Goal: Task Accomplishment & Management: Manage account settings

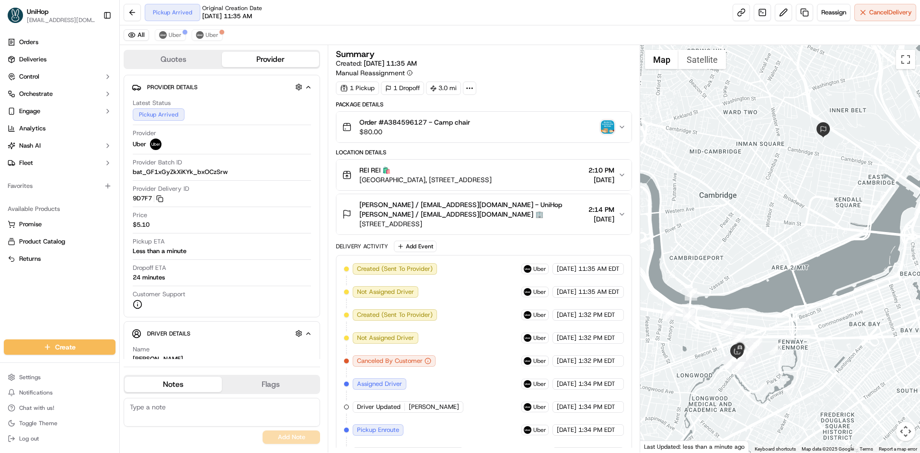
drag, startPoint x: 61, startPoint y: 315, endPoint x: 84, endPoint y: 328, distance: 26.9
click at [67, 317] on div "Orders Deliveries Control Orchestrate Engage Analytics [PERSON_NAME] Fleet Favo…" at bounding box center [59, 181] width 119 height 301
click at [189, 413] on textarea at bounding box center [222, 412] width 197 height 29
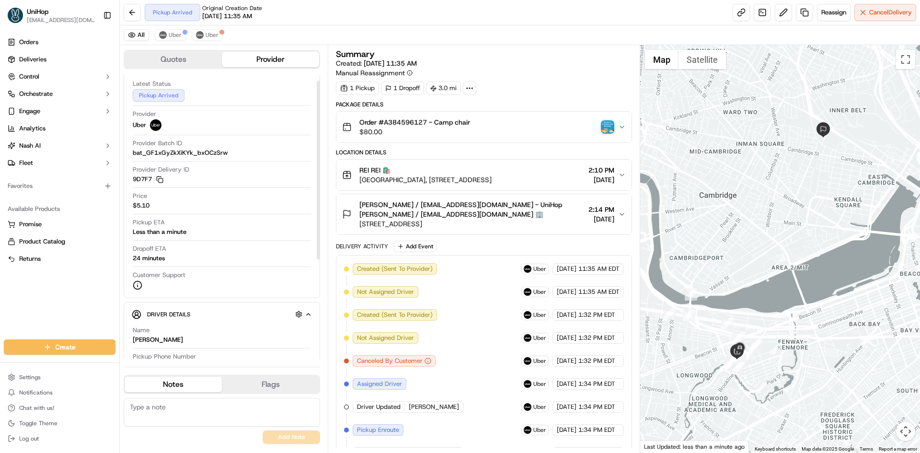
scroll to position [96, 0]
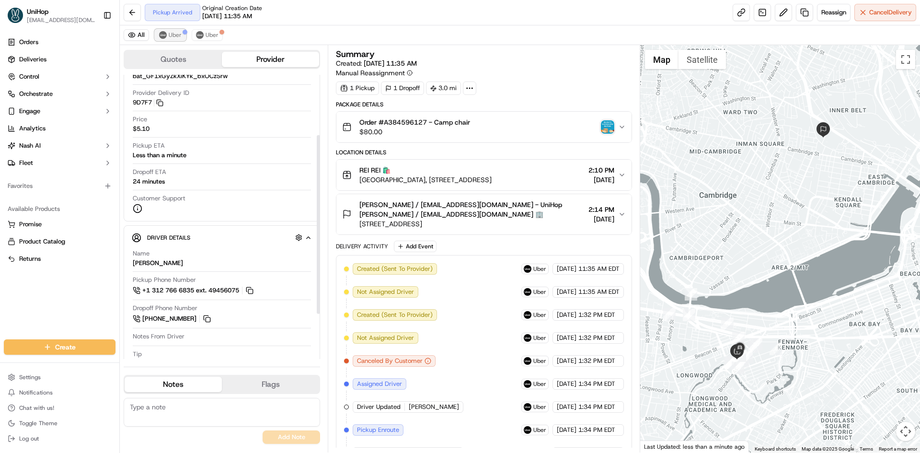
click at [167, 35] on button "Uber" at bounding box center [170, 35] width 31 height 12
click at [171, 44] on div "All Uber Uber" at bounding box center [520, 35] width 801 height 20
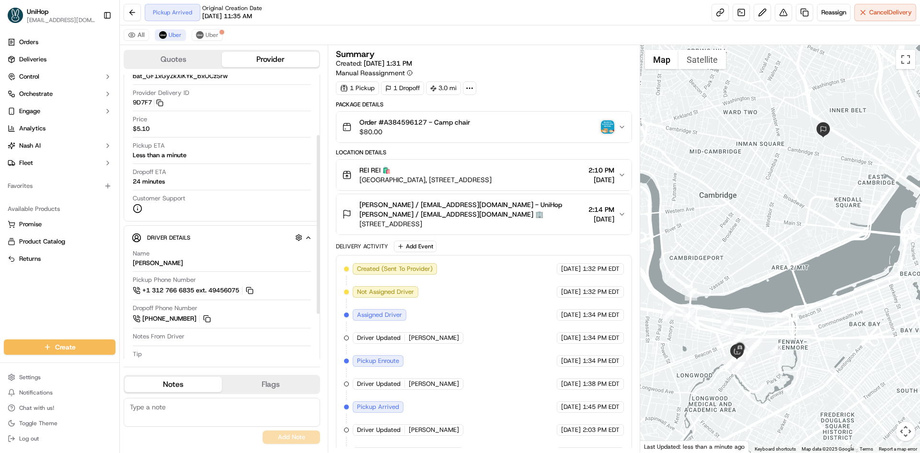
click at [181, 396] on div "No results found Add Note" at bounding box center [222, 421] width 197 height 54
click at [179, 408] on textarea at bounding box center [222, 412] width 197 height 29
type textarea "^please ignore the attachement"
click at [288, 432] on button "Add Note" at bounding box center [292, 437] width 58 height 13
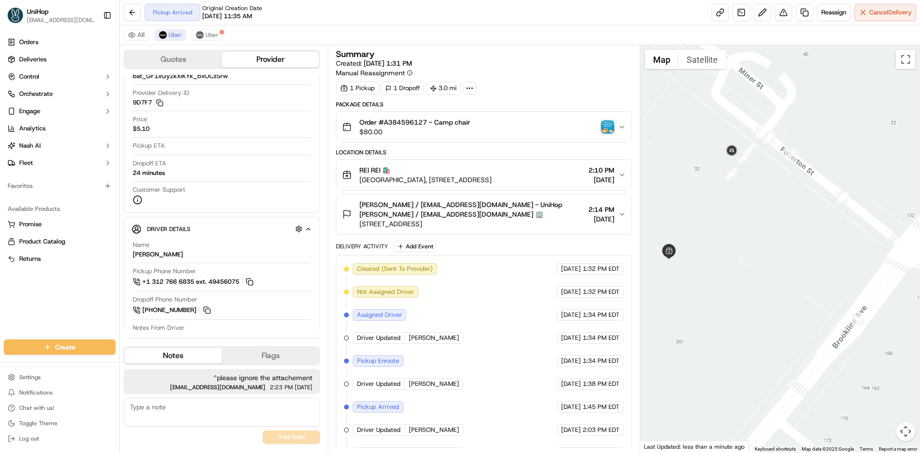
click at [710, 66] on button "Satellite" at bounding box center [702, 59] width 47 height 19
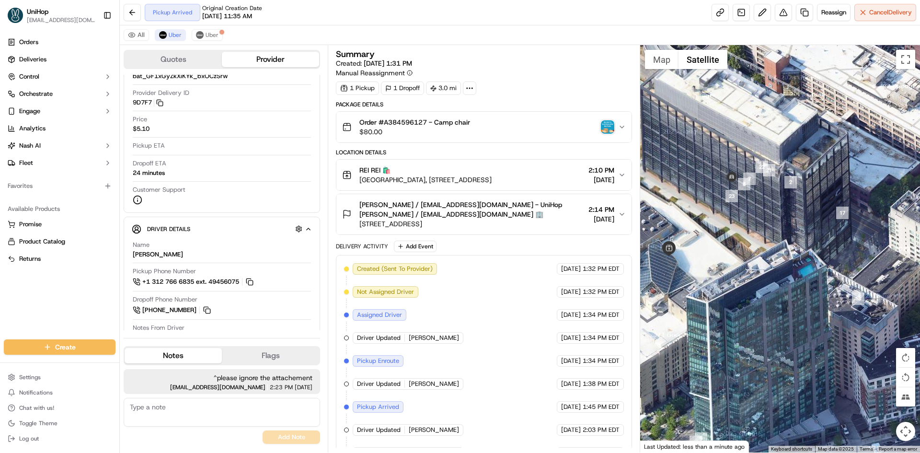
click at [661, 69] on div at bounding box center [781, 249] width 280 height 408
click at [662, 68] on button "Map" at bounding box center [662, 59] width 34 height 19
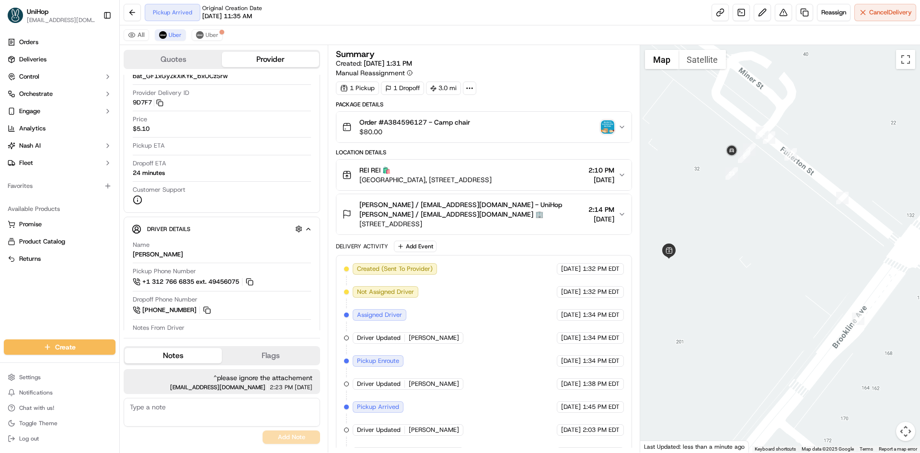
drag, startPoint x: 724, startPoint y: 152, endPoint x: 743, endPoint y: 154, distance: 18.3
click at [733, 153] on div at bounding box center [781, 249] width 280 height 408
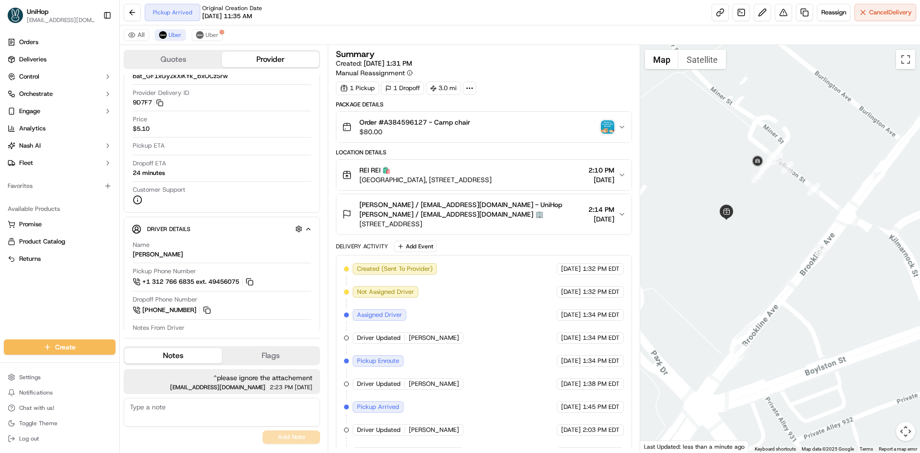
drag, startPoint x: 733, startPoint y: 280, endPoint x: 723, endPoint y: 213, distance: 67.9
click at [735, 279] on div at bounding box center [781, 249] width 280 height 408
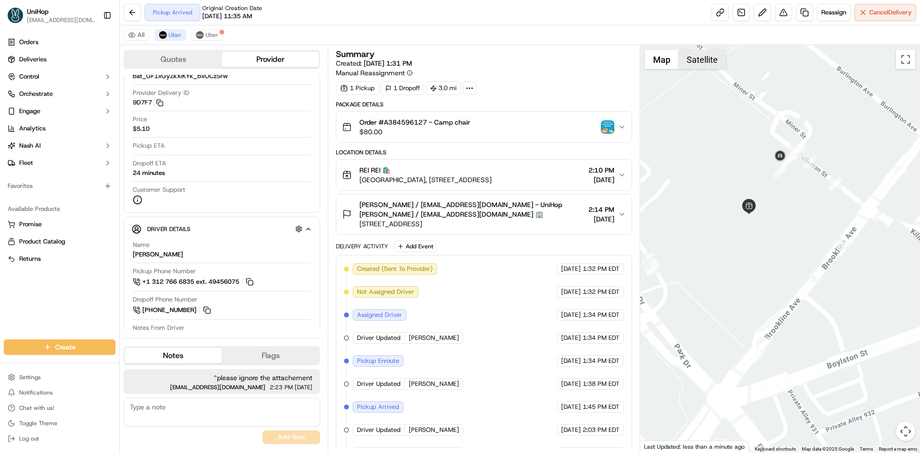
click at [692, 57] on button "Satellite" at bounding box center [702, 59] width 47 height 19
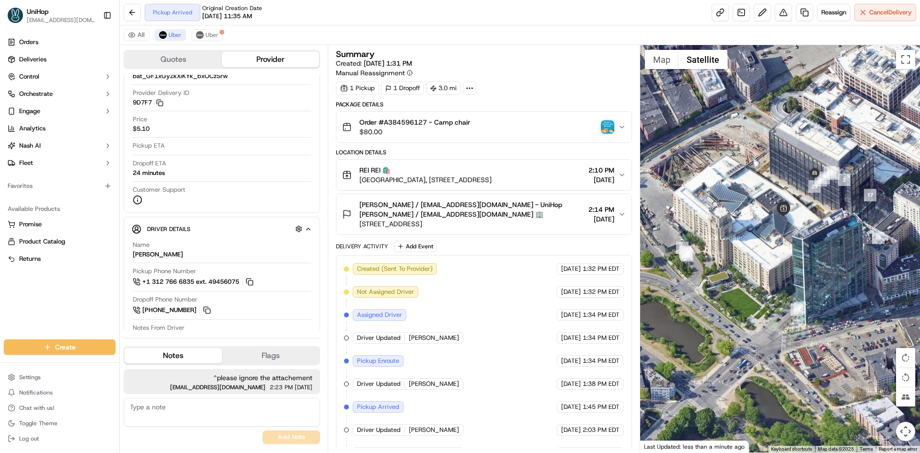
drag, startPoint x: 721, startPoint y: 121, endPoint x: 743, endPoint y: 116, distance: 23.1
click at [743, 116] on div at bounding box center [781, 249] width 280 height 408
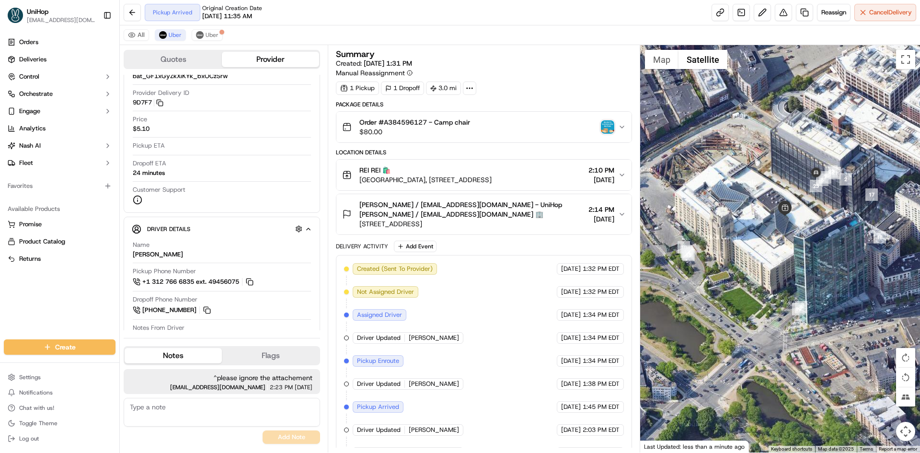
click at [787, 228] on div at bounding box center [781, 249] width 280 height 408
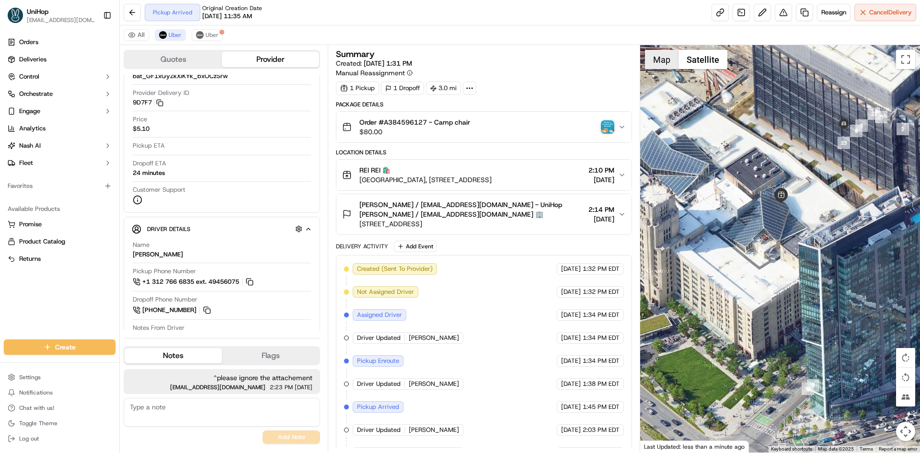
click at [662, 62] on button "Map" at bounding box center [662, 59] width 34 height 19
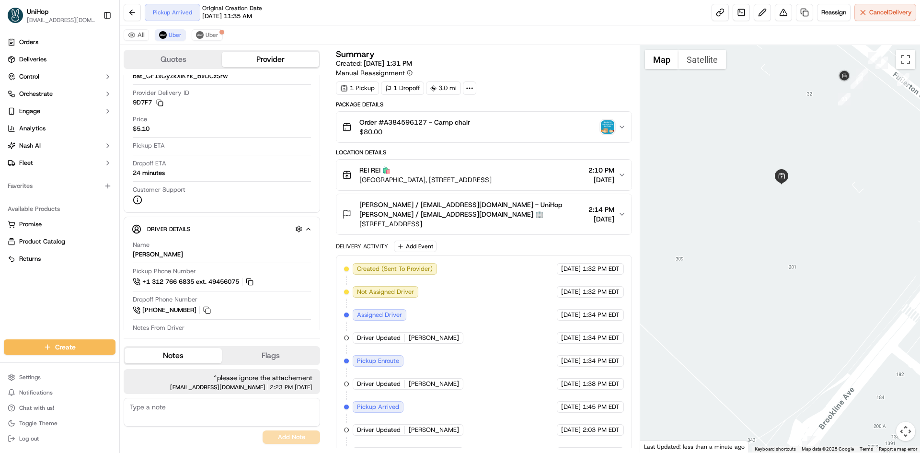
drag, startPoint x: 733, startPoint y: 146, endPoint x: 750, endPoint y: 148, distance: 17.4
click at [749, 148] on div at bounding box center [781, 249] width 280 height 408
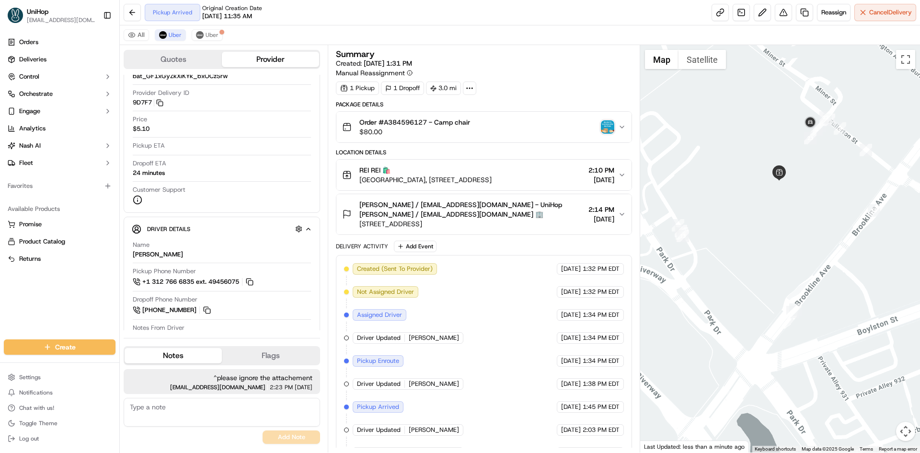
drag, startPoint x: 741, startPoint y: 151, endPoint x: 758, endPoint y: 166, distance: 23.5
click at [758, 166] on div at bounding box center [781, 249] width 280 height 408
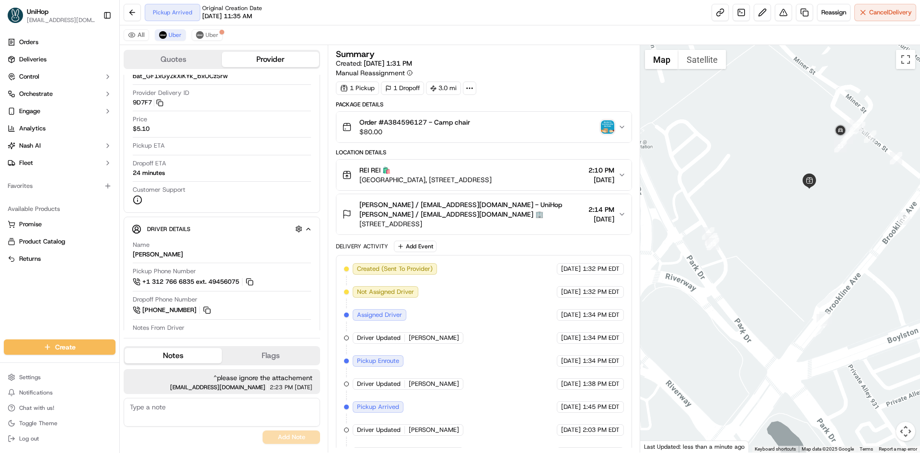
drag, startPoint x: 750, startPoint y: 169, endPoint x: 773, endPoint y: 174, distance: 24.1
click at [773, 174] on div at bounding box center [781, 249] width 280 height 408
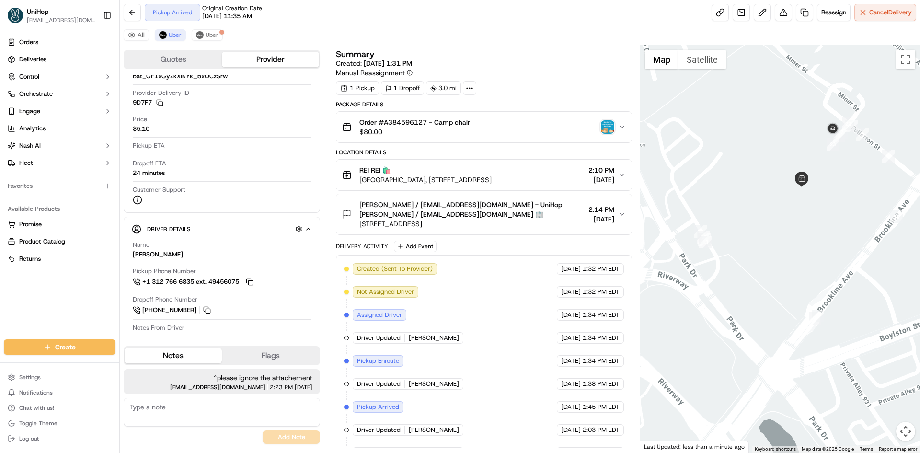
drag, startPoint x: 751, startPoint y: 208, endPoint x: 742, endPoint y: 206, distance: 9.3
click at [742, 206] on div at bounding box center [781, 249] width 280 height 408
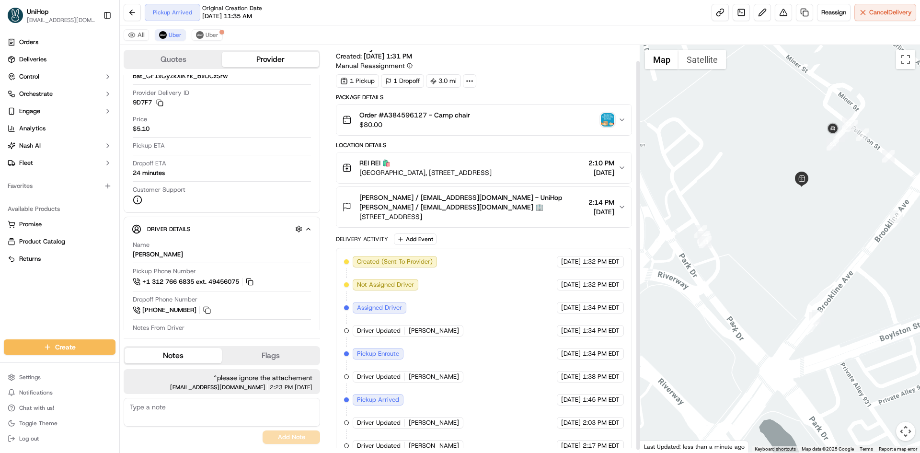
scroll to position [19, 0]
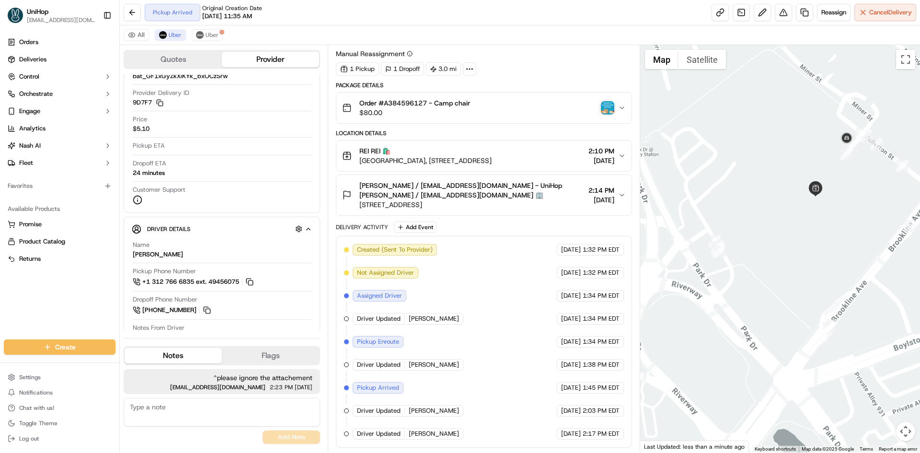
drag, startPoint x: 743, startPoint y: 222, endPoint x: 758, endPoint y: 232, distance: 17.7
click at [758, 232] on div at bounding box center [781, 249] width 280 height 408
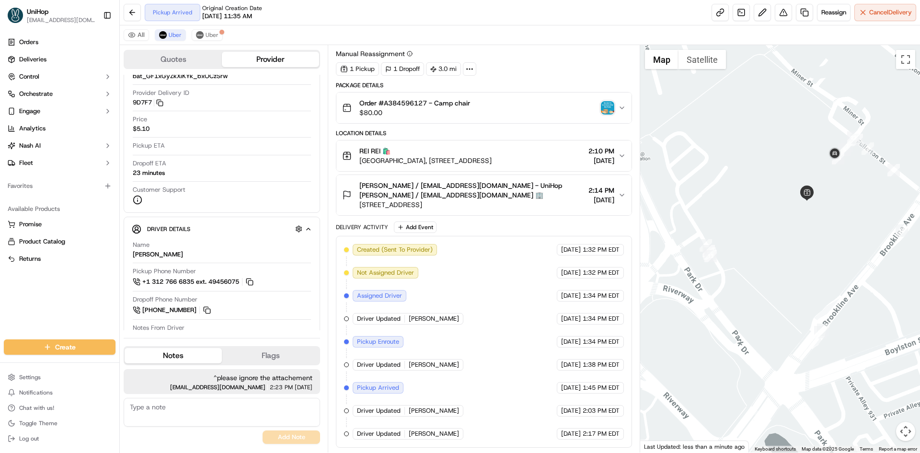
drag, startPoint x: 758, startPoint y: 229, endPoint x: 748, endPoint y: 233, distance: 11.0
click at [748, 233] on div at bounding box center [781, 249] width 280 height 408
click at [711, 62] on button "Satellite" at bounding box center [702, 59] width 47 height 19
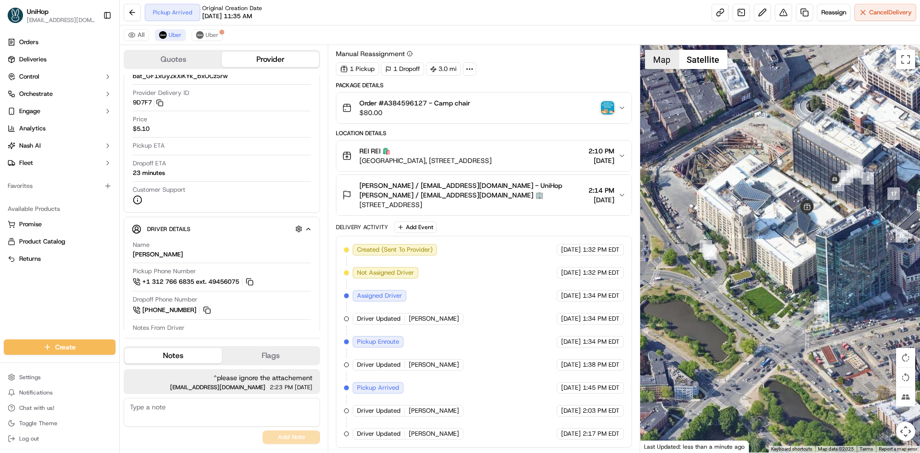
click at [667, 62] on button "Map" at bounding box center [662, 59] width 34 height 19
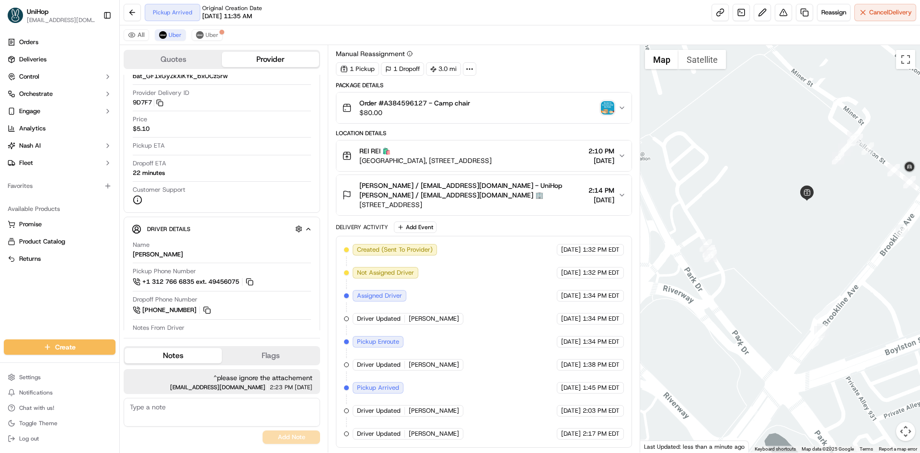
drag, startPoint x: 749, startPoint y: 207, endPoint x: 738, endPoint y: 201, distance: 11.8
click at [738, 201] on div at bounding box center [781, 249] width 280 height 408
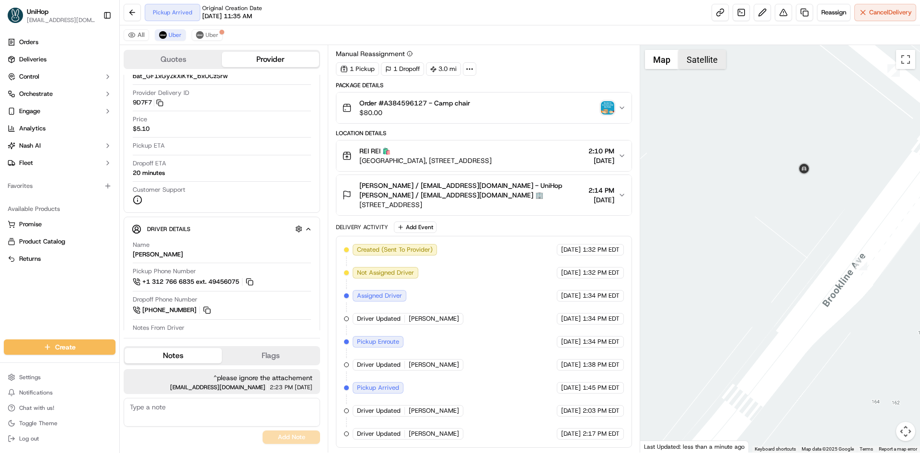
click at [713, 65] on button "Satellite" at bounding box center [702, 59] width 47 height 19
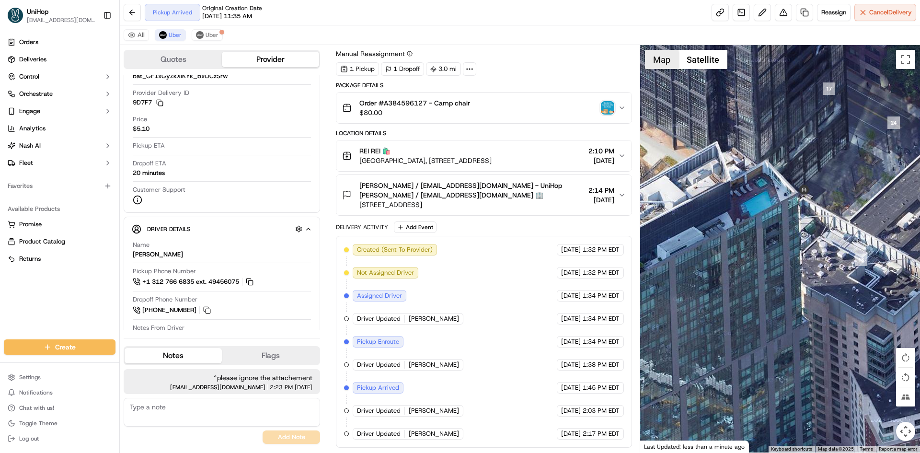
click at [655, 64] on button "Map" at bounding box center [662, 59] width 34 height 19
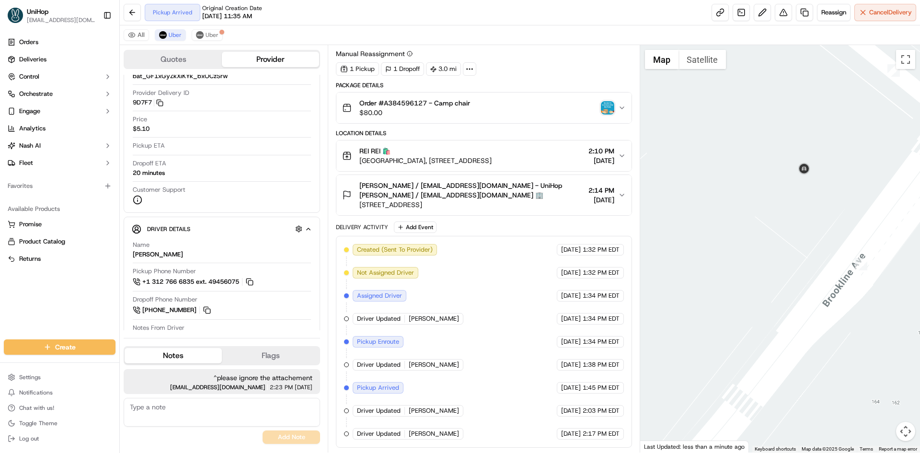
click at [719, 151] on div at bounding box center [781, 249] width 280 height 408
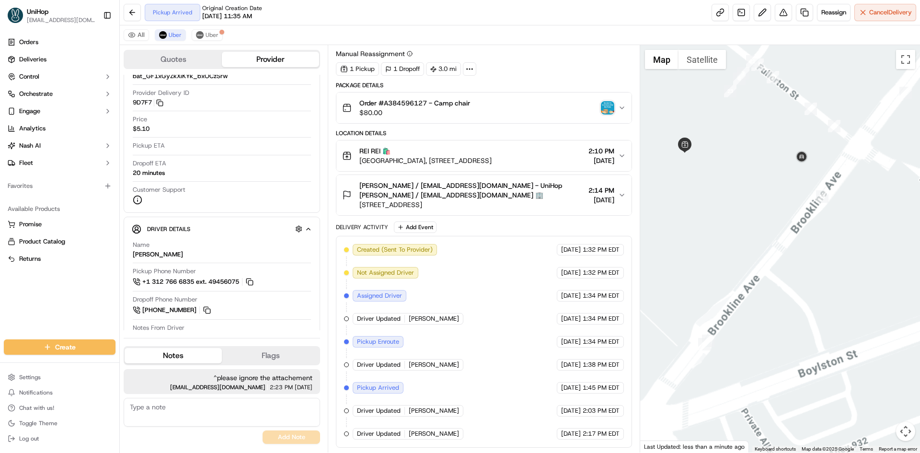
drag, startPoint x: 711, startPoint y: 175, endPoint x: 768, endPoint y: 142, distance: 66.2
click at [764, 147] on div at bounding box center [781, 249] width 280 height 408
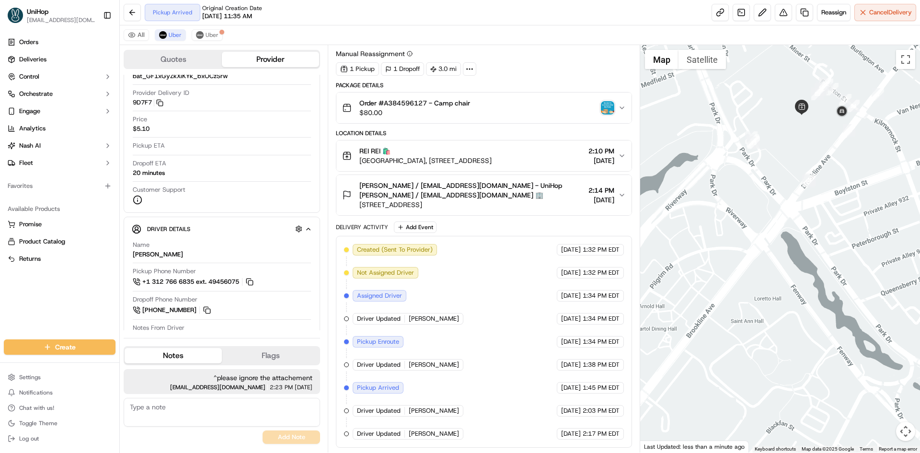
drag, startPoint x: 803, startPoint y: 155, endPoint x: 786, endPoint y: 193, distance: 41.9
click at [786, 193] on div at bounding box center [781, 249] width 280 height 408
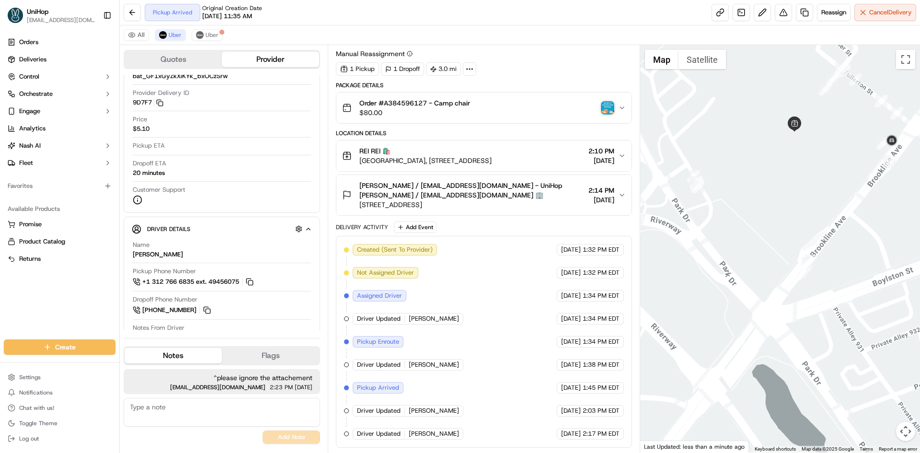
drag, startPoint x: 788, startPoint y: 211, endPoint x: 798, endPoint y: 226, distance: 18.4
click at [798, 226] on div at bounding box center [781, 249] width 280 height 408
click at [774, 230] on div at bounding box center [781, 249] width 280 height 408
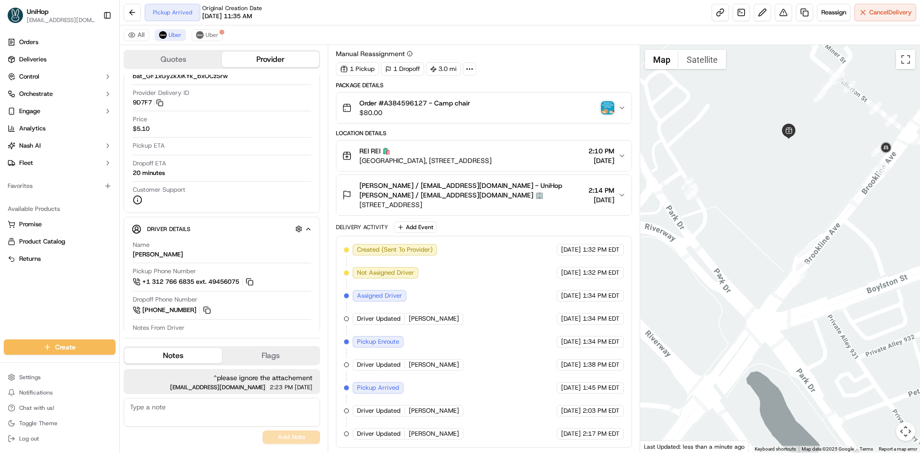
drag, startPoint x: 774, startPoint y: 230, endPoint x: 769, endPoint y: 233, distance: 6.3
click at [769, 233] on div at bounding box center [781, 249] width 280 height 408
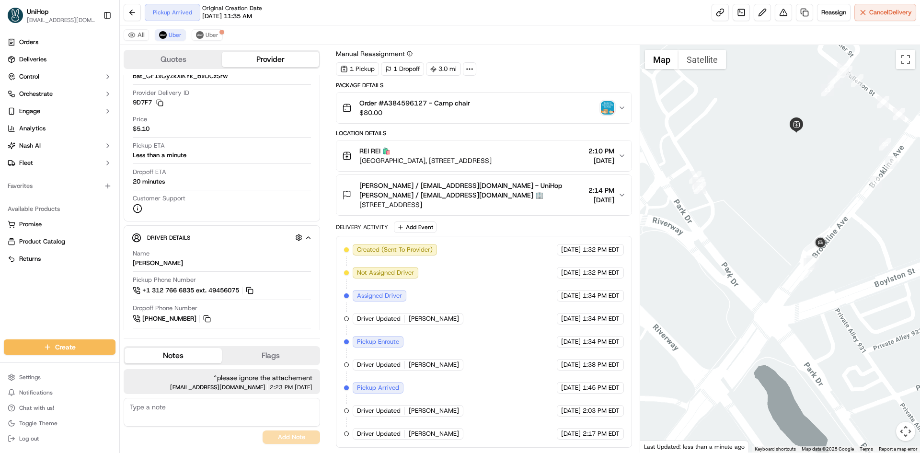
drag, startPoint x: 754, startPoint y: 222, endPoint x: 760, endPoint y: 218, distance: 7.5
click at [760, 218] on div at bounding box center [781, 249] width 280 height 408
click at [712, 237] on div at bounding box center [781, 249] width 280 height 408
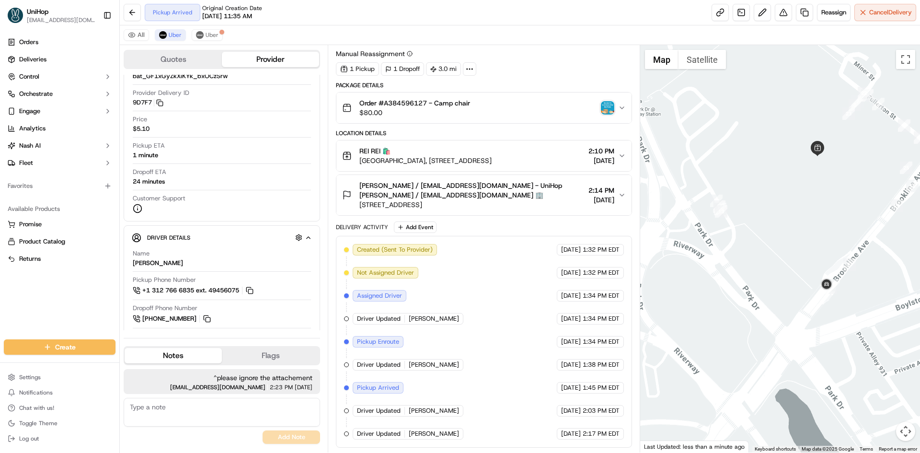
drag, startPoint x: 537, startPoint y: 159, endPoint x: 357, endPoint y: 166, distance: 179.9
click at [357, 166] on button "REI REI 🛍️ Landmark Center, 401 Park Dr, Boston, MA 02215, USA 2:10 PM Sep 19 2…" at bounding box center [484, 155] width 295 height 31
click at [28, 305] on div "Orders Deliveries Control Orchestrate Engage Analytics [PERSON_NAME] Fleet Favo…" at bounding box center [59, 181] width 119 height 301
click at [89, 301] on div "Orders Deliveries Control Orchestrate Engage Analytics [PERSON_NAME] Fleet Favo…" at bounding box center [59, 181] width 119 height 301
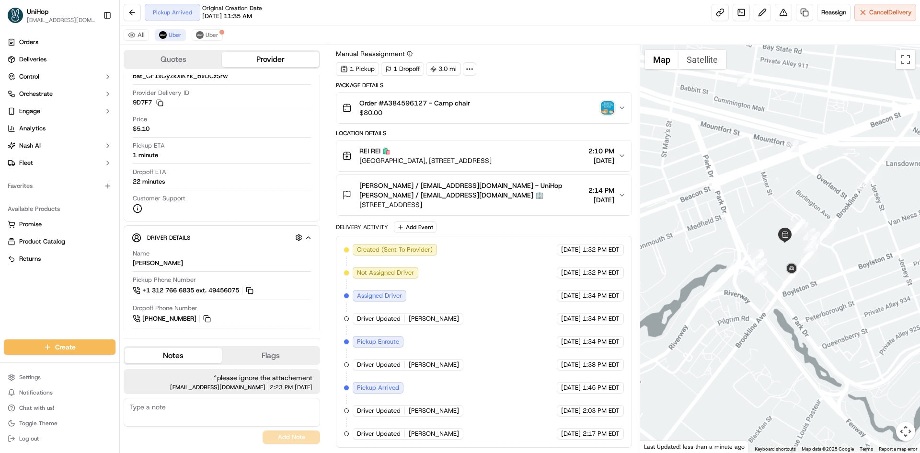
drag, startPoint x: 755, startPoint y: 198, endPoint x: 768, endPoint y: 239, distance: 43.2
click at [767, 239] on div at bounding box center [781, 249] width 280 height 408
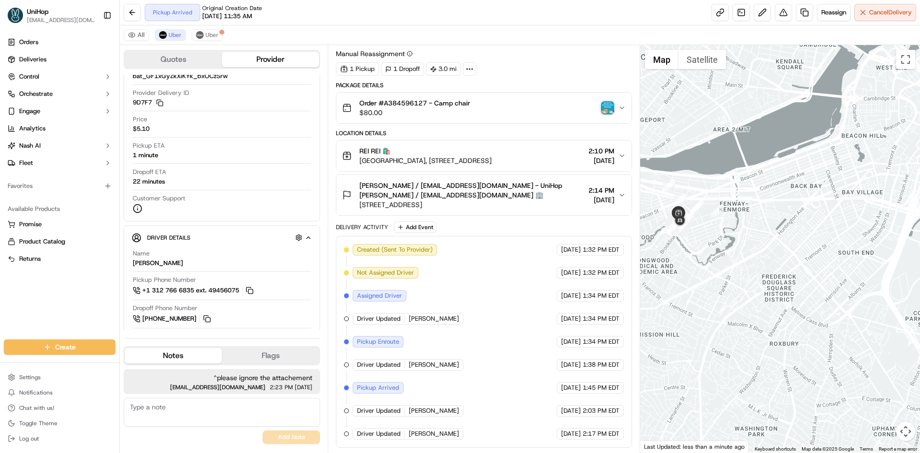
drag, startPoint x: 763, startPoint y: 283, endPoint x: 782, endPoint y: 299, distance: 25.2
click at [781, 298] on div at bounding box center [781, 249] width 280 height 408
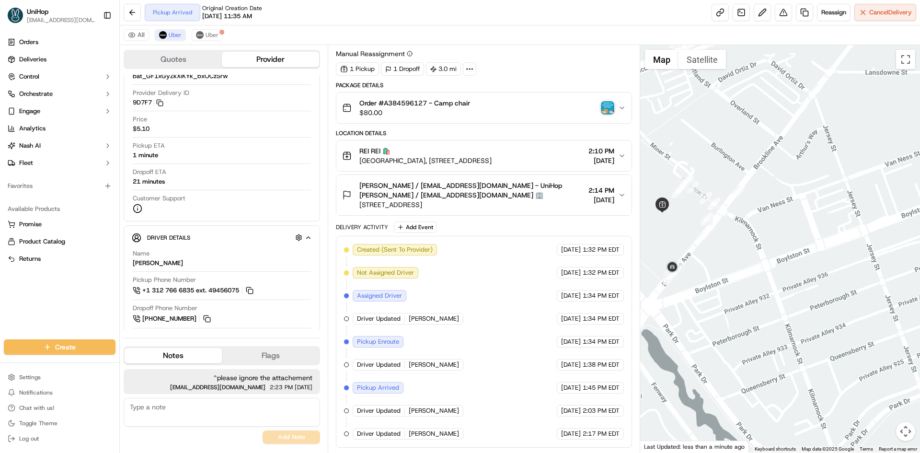
drag, startPoint x: 683, startPoint y: 245, endPoint x: 729, endPoint y: 247, distance: 46.1
click at [729, 247] on div at bounding box center [781, 249] width 280 height 408
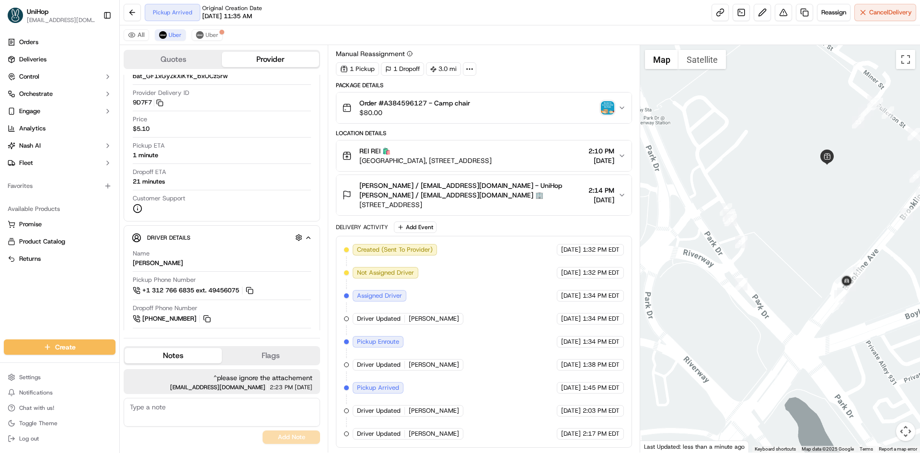
drag, startPoint x: 832, startPoint y: 231, endPoint x: 794, endPoint y: 221, distance: 39.8
click at [794, 221] on div at bounding box center [781, 249] width 280 height 408
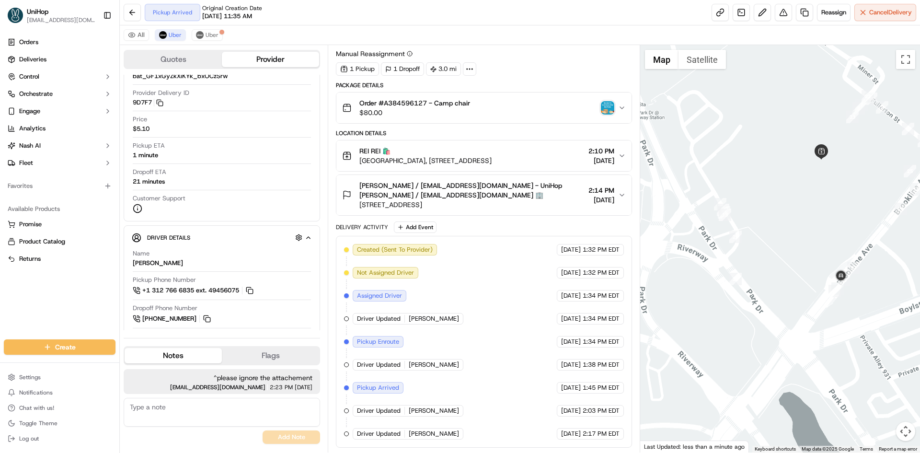
click at [753, 255] on div at bounding box center [781, 249] width 280 height 408
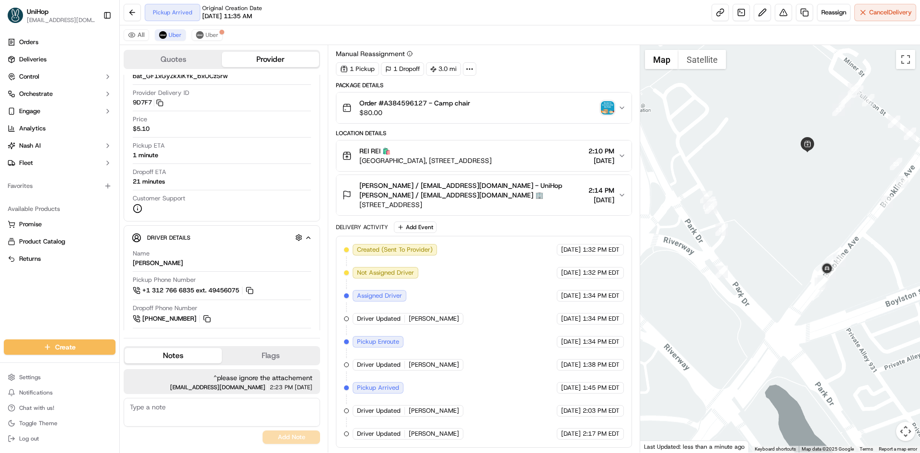
drag, startPoint x: 789, startPoint y: 256, endPoint x: 780, endPoint y: 248, distance: 12.2
click at [782, 251] on div at bounding box center [781, 249] width 280 height 408
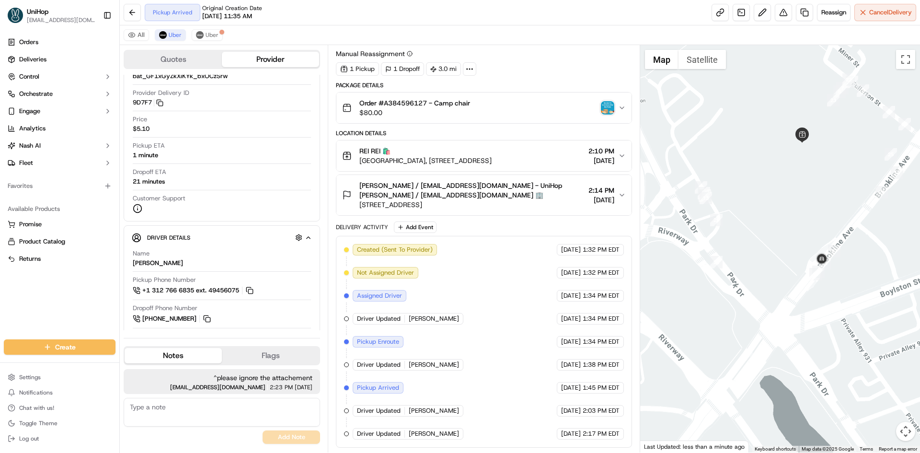
drag, startPoint x: 792, startPoint y: 253, endPoint x: 790, endPoint y: 245, distance: 8.2
click at [790, 245] on div at bounding box center [781, 249] width 280 height 408
click at [757, 215] on div at bounding box center [781, 249] width 280 height 408
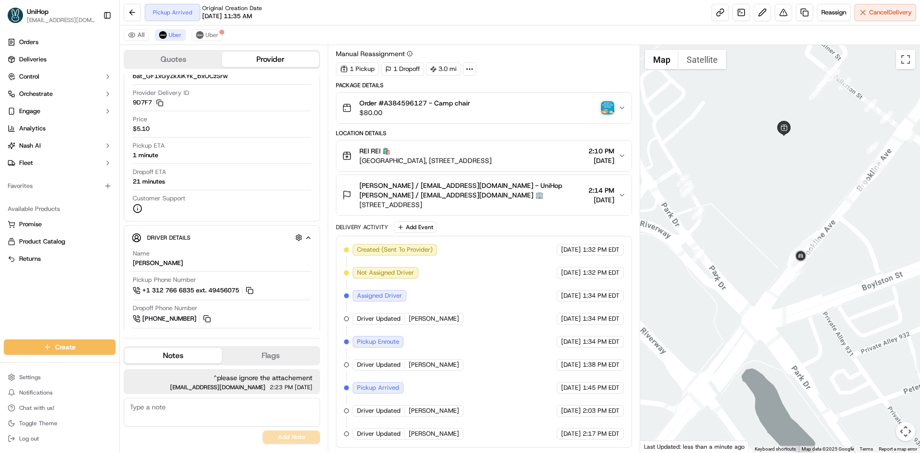
drag, startPoint x: 773, startPoint y: 234, endPoint x: 756, endPoint y: 231, distance: 18.1
click at [756, 231] on div at bounding box center [781, 249] width 280 height 408
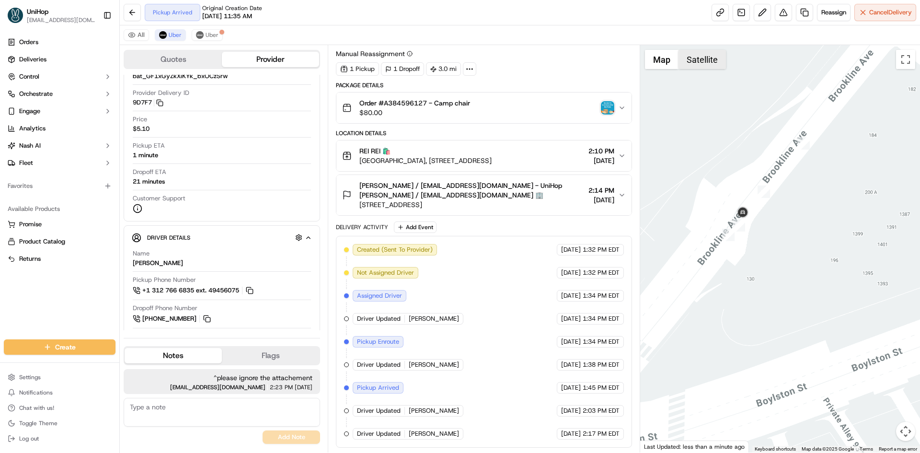
click at [683, 61] on button "Satellite" at bounding box center [702, 59] width 47 height 19
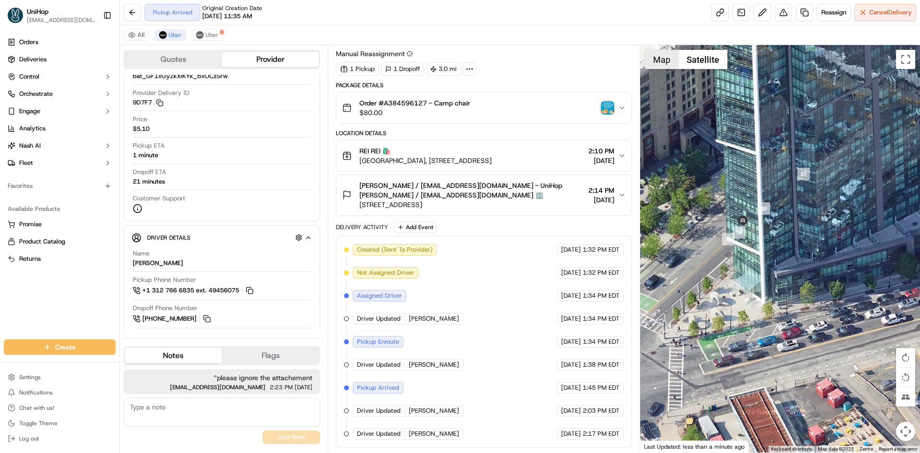
click at [666, 62] on button "Map" at bounding box center [662, 59] width 34 height 19
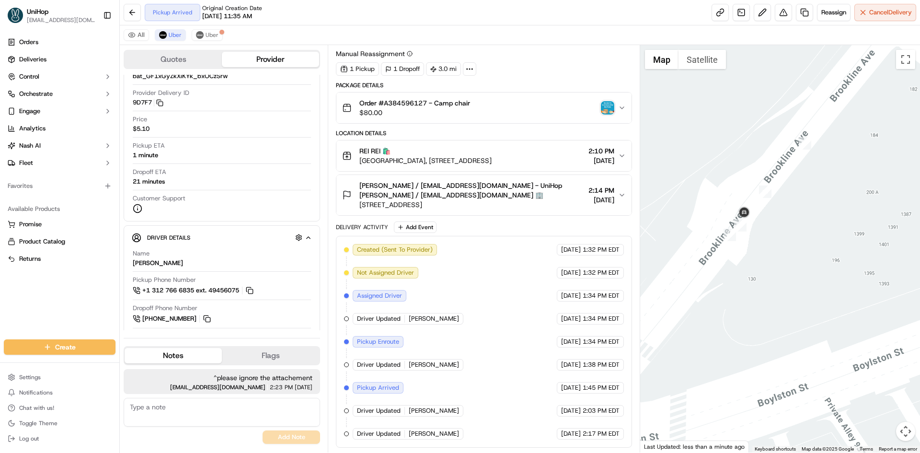
drag, startPoint x: 695, startPoint y: 162, endPoint x: 739, endPoint y: 175, distance: 46.2
click at [729, 162] on div at bounding box center [781, 249] width 280 height 408
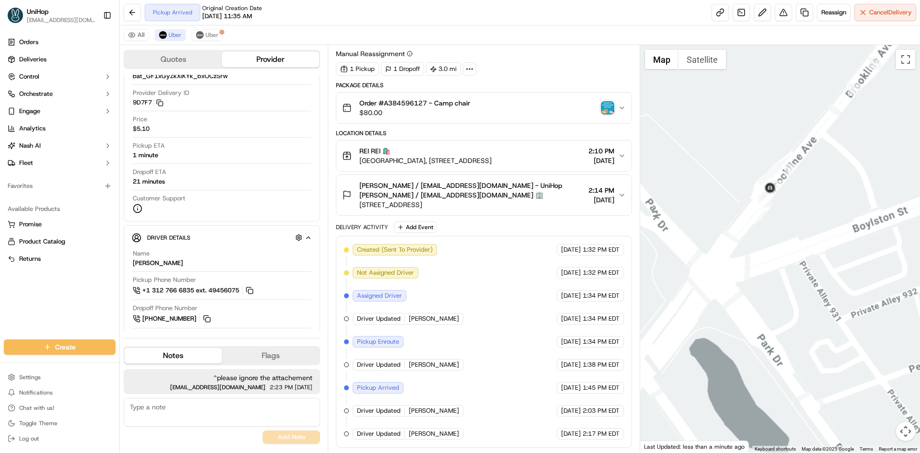
drag, startPoint x: 706, startPoint y: 201, endPoint x: 748, endPoint y: 199, distance: 42.2
click at [735, 203] on div at bounding box center [781, 249] width 280 height 408
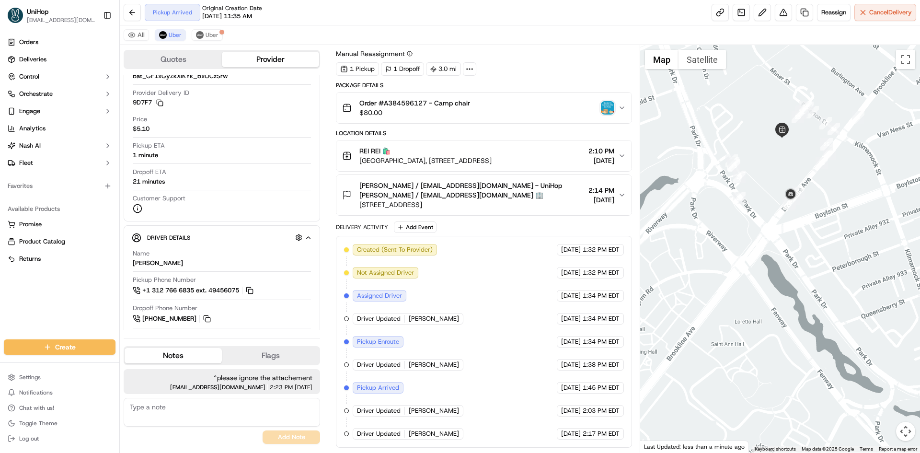
click at [0, 317] on div "Orders Deliveries Control Orchestrate Engage Analytics [PERSON_NAME] Fleet Favo…" at bounding box center [59, 181] width 119 height 301
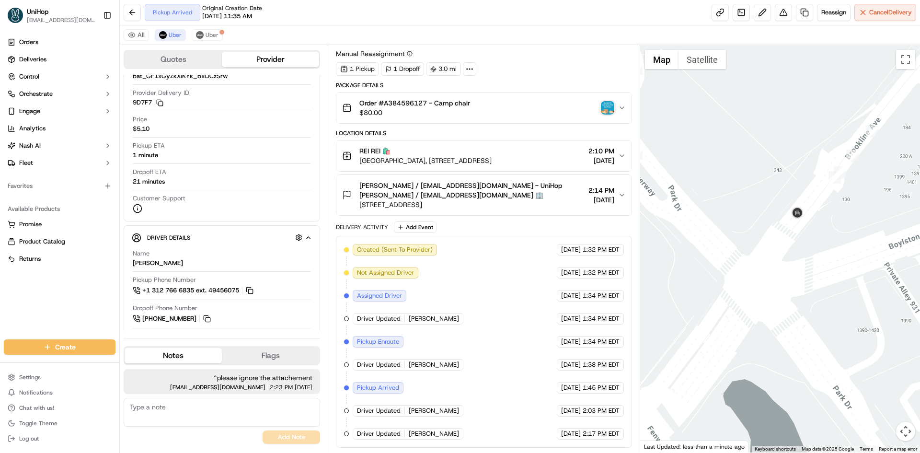
drag, startPoint x: 774, startPoint y: 222, endPoint x: 792, endPoint y: 238, distance: 24.1
click at [792, 237] on div at bounding box center [781, 249] width 280 height 408
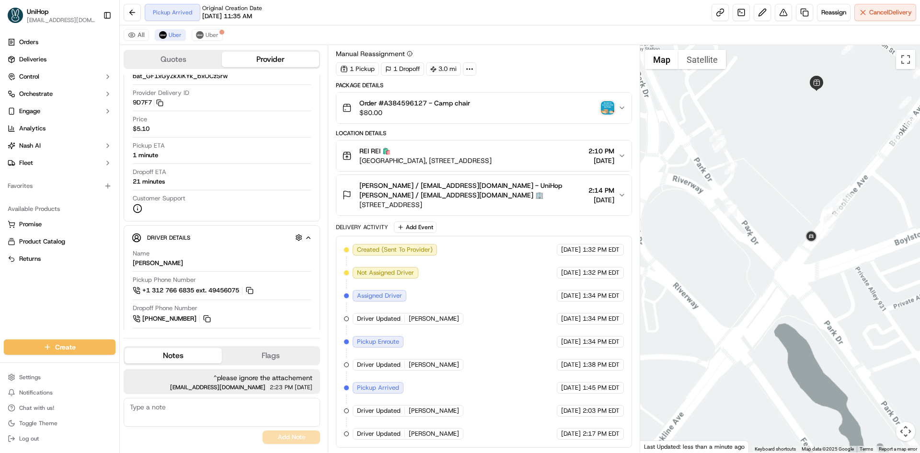
drag, startPoint x: 766, startPoint y: 233, endPoint x: 773, endPoint y: 245, distance: 13.7
click at [773, 245] on div at bounding box center [781, 249] width 280 height 408
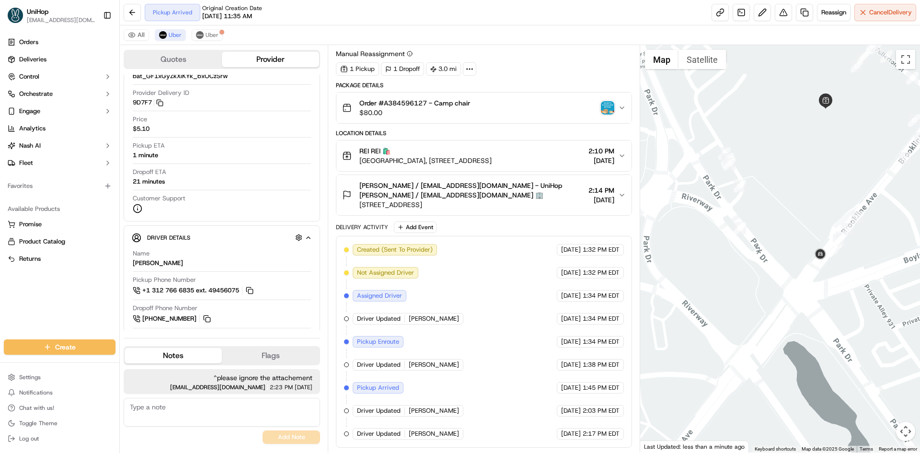
click at [779, 244] on div at bounding box center [781, 249] width 280 height 408
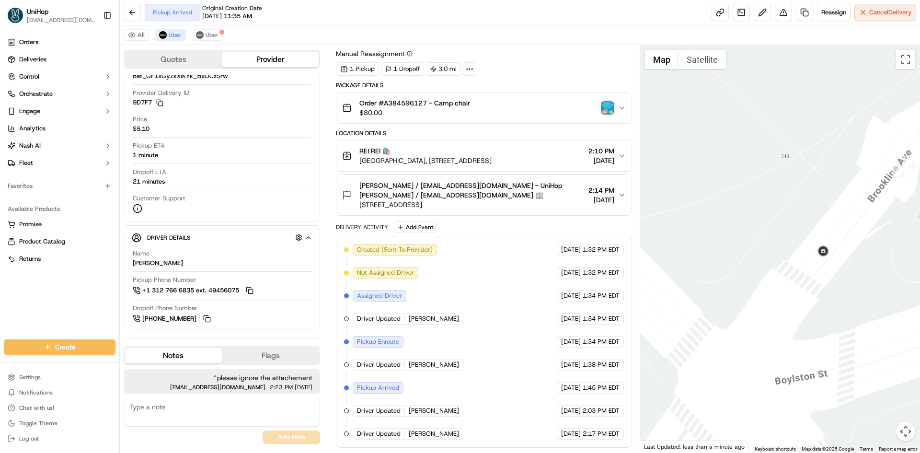
click at [716, 70] on div at bounding box center [781, 249] width 280 height 408
click at [698, 69] on div at bounding box center [781, 249] width 280 height 408
click at [693, 63] on button "Satellite" at bounding box center [702, 59] width 47 height 19
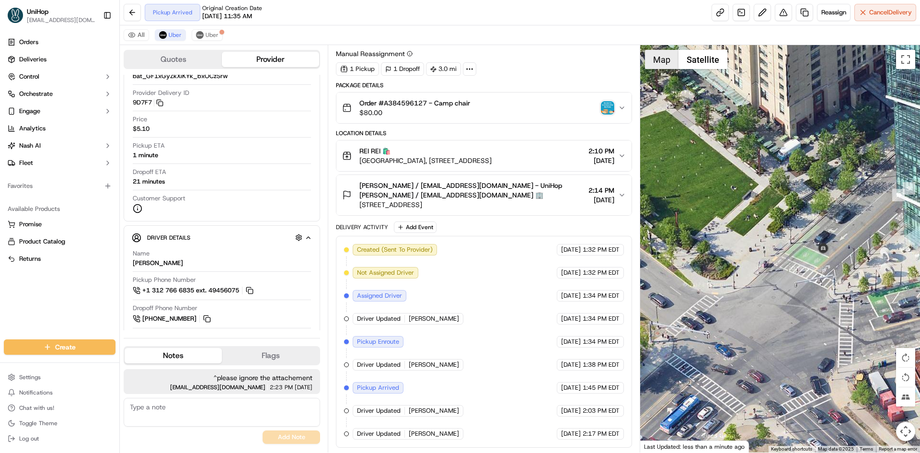
drag, startPoint x: 654, startPoint y: 63, endPoint x: 651, endPoint y: 81, distance: 18.1
click at [654, 64] on button "Map" at bounding box center [662, 59] width 34 height 19
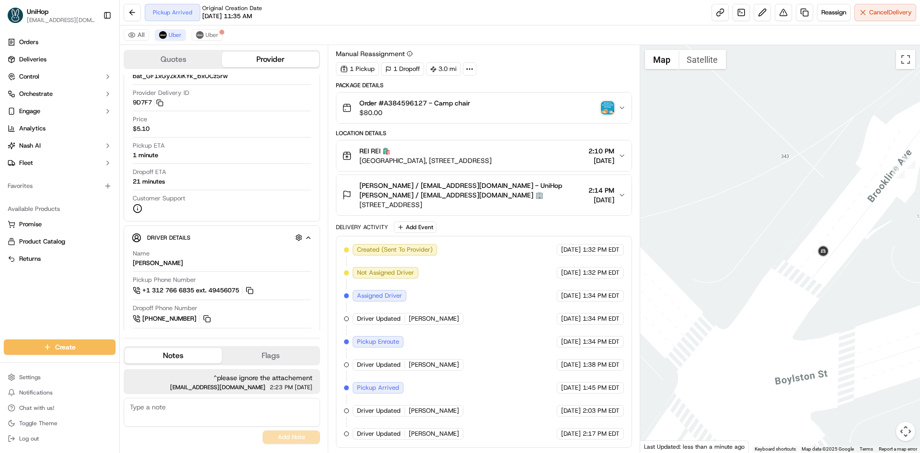
drag, startPoint x: 772, startPoint y: 264, endPoint x: 789, endPoint y: 257, distance: 17.6
click at [784, 261] on div at bounding box center [781, 249] width 280 height 408
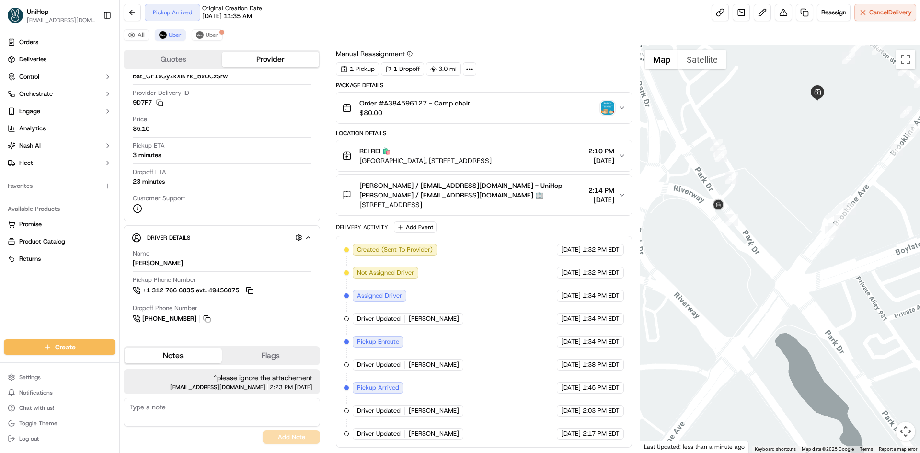
drag, startPoint x: 752, startPoint y: 211, endPoint x: 757, endPoint y: 221, distance: 11.4
click at [757, 221] on div at bounding box center [781, 249] width 280 height 408
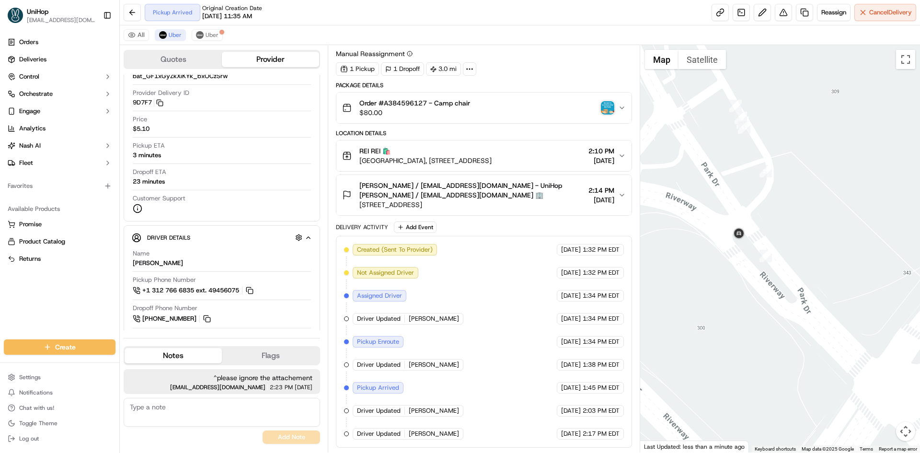
drag, startPoint x: 741, startPoint y: 227, endPoint x: 740, endPoint y: 232, distance: 4.8
click at [740, 232] on div at bounding box center [781, 249] width 280 height 408
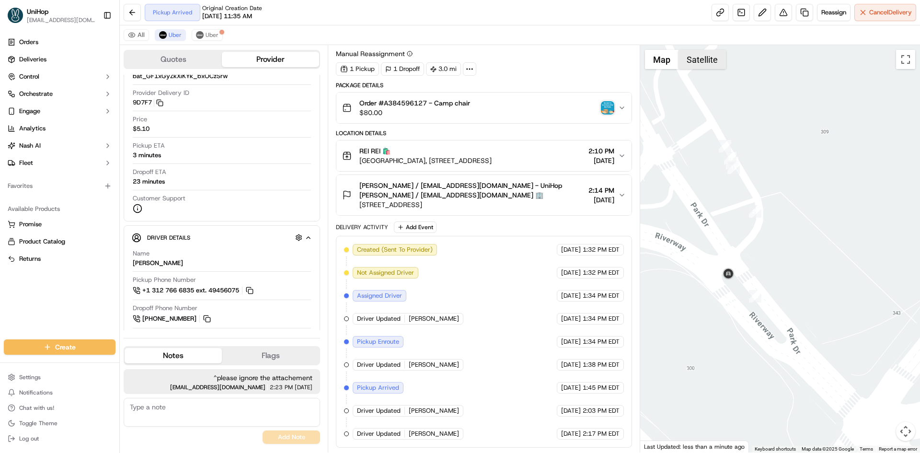
click at [698, 54] on button "Satellite" at bounding box center [702, 59] width 47 height 19
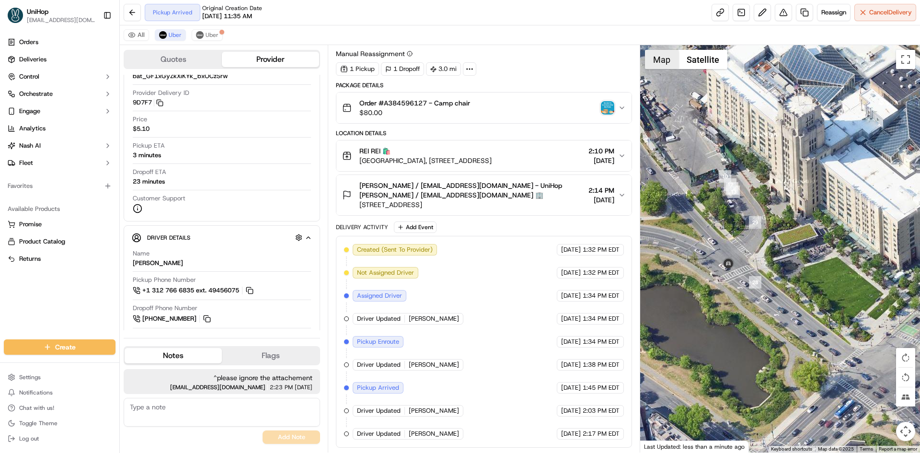
click at [650, 64] on button "Map" at bounding box center [662, 59] width 34 height 19
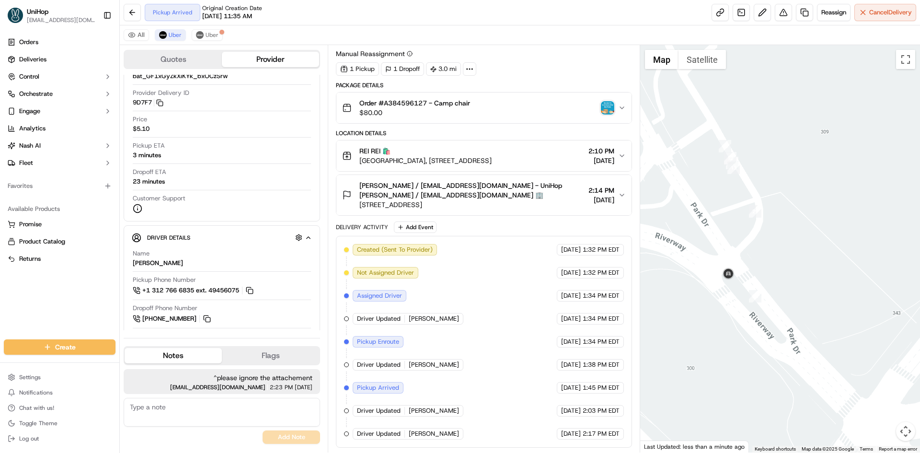
drag, startPoint x: 743, startPoint y: 147, endPoint x: 749, endPoint y: 165, distance: 19.3
click at [749, 165] on div at bounding box center [781, 249] width 280 height 408
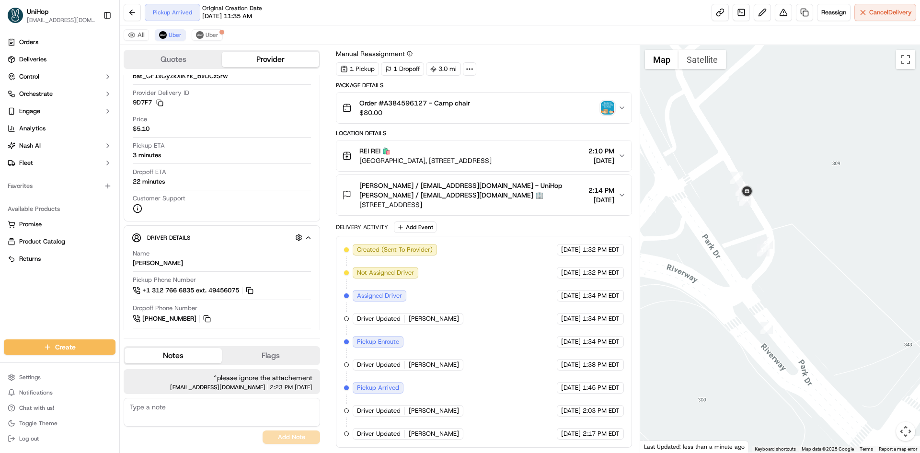
click at [734, 220] on div at bounding box center [781, 249] width 280 height 408
drag, startPoint x: 83, startPoint y: 295, endPoint x: 133, endPoint y: 395, distance: 111.5
click at [84, 299] on div "Orders Deliveries Control Orchestrate Engage Analytics [PERSON_NAME] Fleet Favo…" at bounding box center [59, 181] width 119 height 301
click at [28, 312] on div "Orders Deliveries Control Orchestrate Engage Analytics [PERSON_NAME] Fleet Favo…" at bounding box center [59, 181] width 119 height 301
click at [68, 290] on div "Orders Deliveries Control Orchestrate Engage Analytics [PERSON_NAME] Fleet Favo…" at bounding box center [59, 181] width 119 height 301
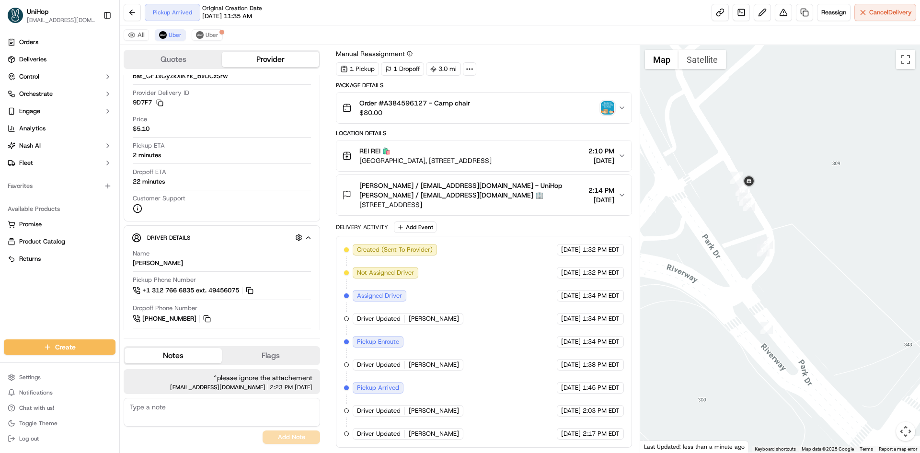
drag, startPoint x: 536, startPoint y: 161, endPoint x: 419, endPoint y: 164, distance: 118.0
click at [419, 164] on div "REI REI 🛍️ Landmark Center, 401 Park Dr, Boston, MA 02215, USA 2:10 PM Sep 19 2…" at bounding box center [480, 155] width 276 height 19
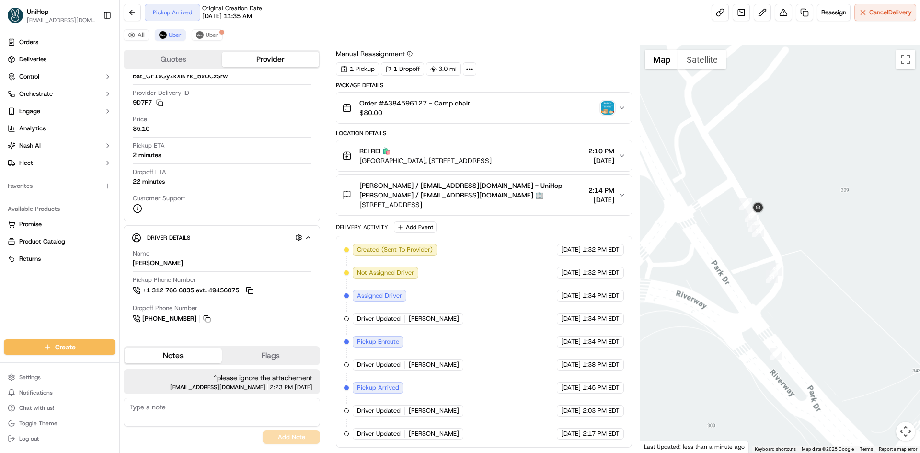
drag, startPoint x: 738, startPoint y: 164, endPoint x: 799, endPoint y: 254, distance: 108.1
click at [799, 254] on div at bounding box center [781, 249] width 280 height 408
click at [846, 221] on div at bounding box center [781, 249] width 280 height 408
click at [700, 66] on button "Satellite" at bounding box center [702, 59] width 47 height 19
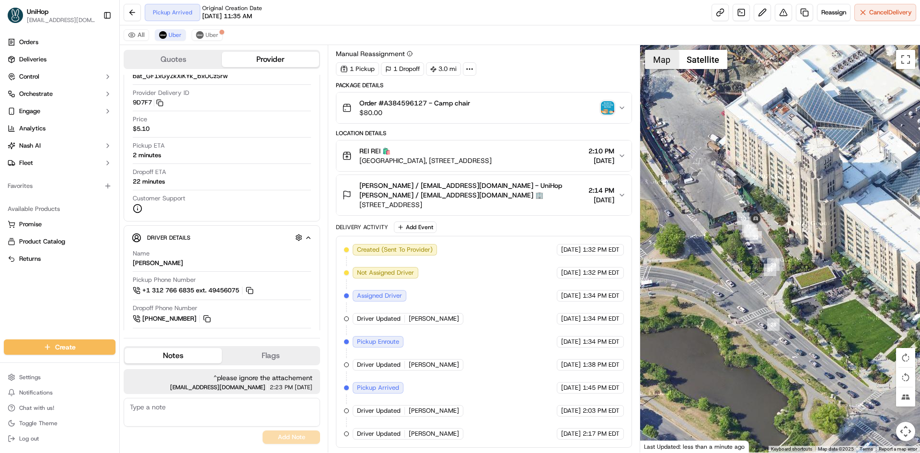
click at [675, 63] on button "Map" at bounding box center [662, 59] width 34 height 19
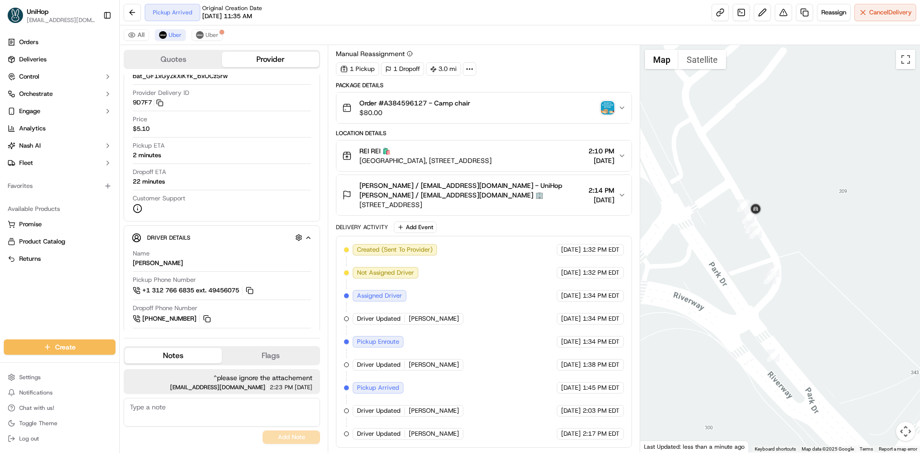
click at [775, 115] on div at bounding box center [781, 249] width 280 height 408
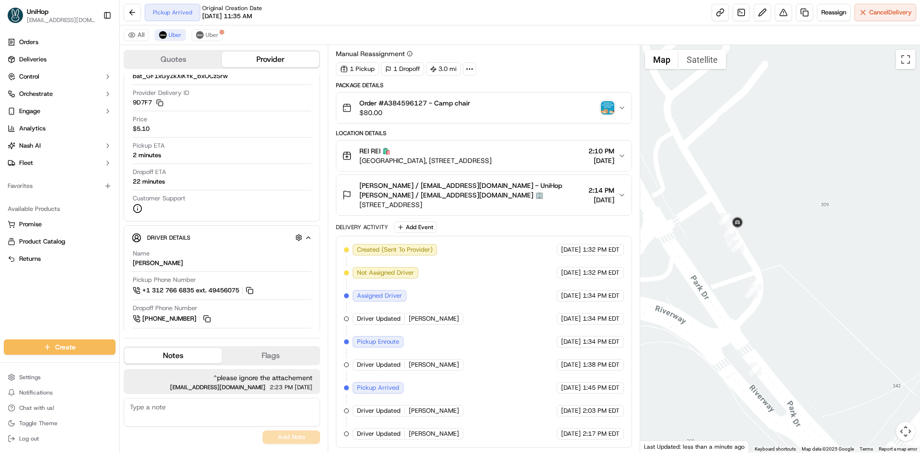
drag, startPoint x: 777, startPoint y: 134, endPoint x: 738, endPoint y: 156, distance: 45.1
click at [748, 150] on div at bounding box center [781, 249] width 280 height 408
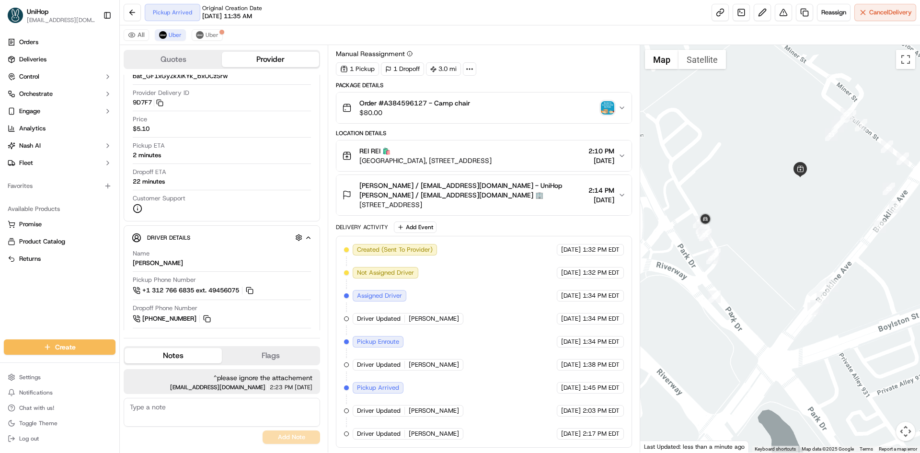
drag, startPoint x: 767, startPoint y: 185, endPoint x: 785, endPoint y: 185, distance: 17.7
click at [785, 185] on div at bounding box center [781, 249] width 280 height 408
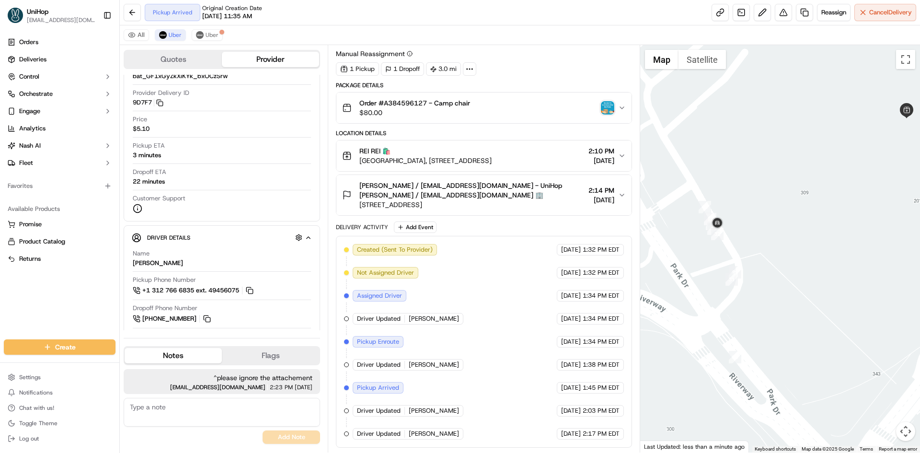
click at [37, 281] on div "Orders Deliveries Control Orchestrate Engage Analytics [PERSON_NAME] Fleet Favo…" at bounding box center [59, 181] width 119 height 301
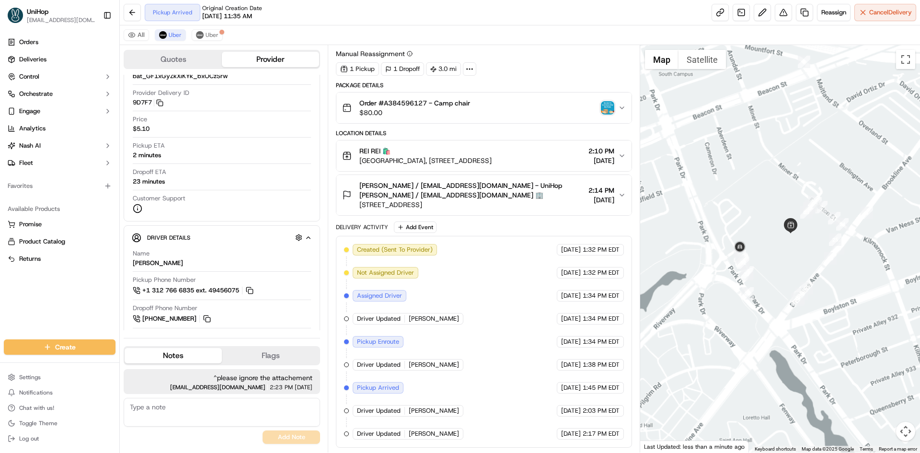
drag, startPoint x: 748, startPoint y: 197, endPoint x: 762, endPoint y: 216, distance: 23.7
click at [762, 216] on div at bounding box center [781, 249] width 280 height 408
click at [513, 198] on span "Ethan Garner / ReallyTinyThings@gmail.com - UniHop Ethan Garner / ReallyTinyThi…" at bounding box center [472, 190] width 225 height 19
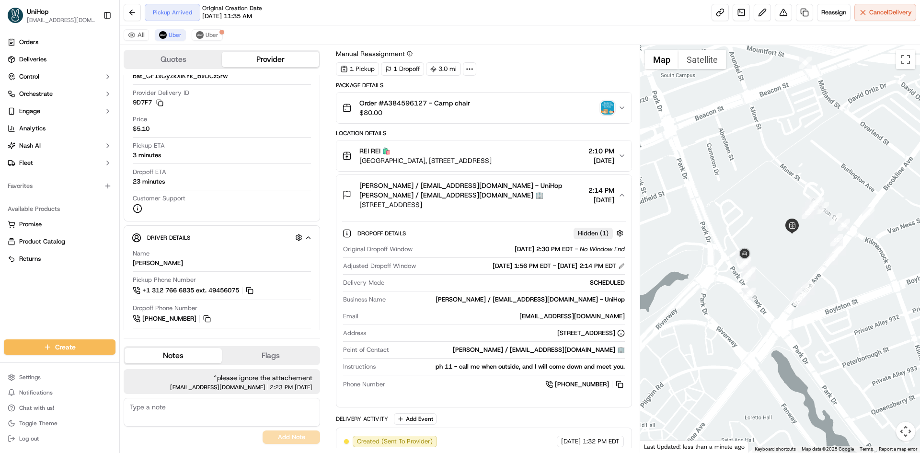
click at [513, 198] on span "Ethan Garner / ReallyTinyThings@gmail.com - UniHop Ethan Garner / ReallyTinyThi…" at bounding box center [472, 190] width 225 height 19
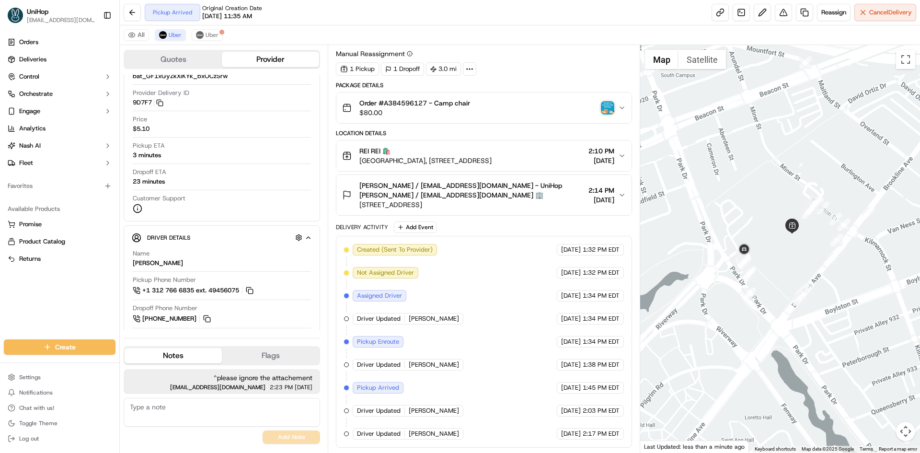
click at [492, 198] on span "Ethan Garner / ReallyTinyThings@gmail.com - UniHop Ethan Garner / ReallyTinyThi…" at bounding box center [472, 190] width 225 height 19
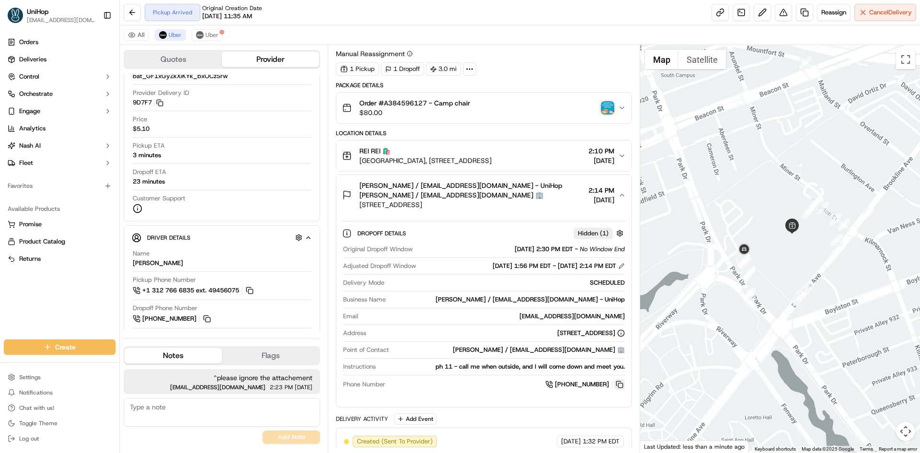
click at [621, 384] on button at bounding box center [620, 384] width 11 height 11
click at [518, 213] on button "Ethan Garner / ReallyTinyThings@gmail.com - UniHop Ethan Garner / ReallyTinyThi…" at bounding box center [484, 195] width 295 height 40
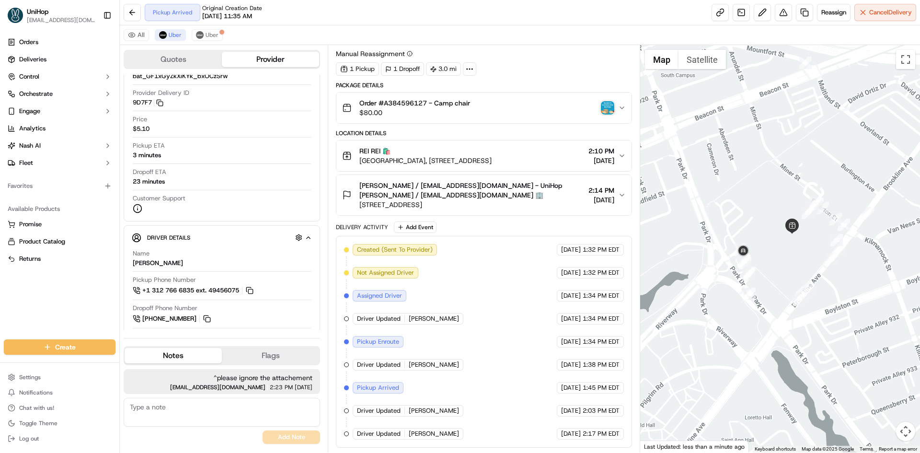
click at [517, 186] on span "Ethan Garner / ReallyTinyThings@gmail.com - UniHop Ethan Garner / ReallyTinyThi…" at bounding box center [472, 190] width 225 height 19
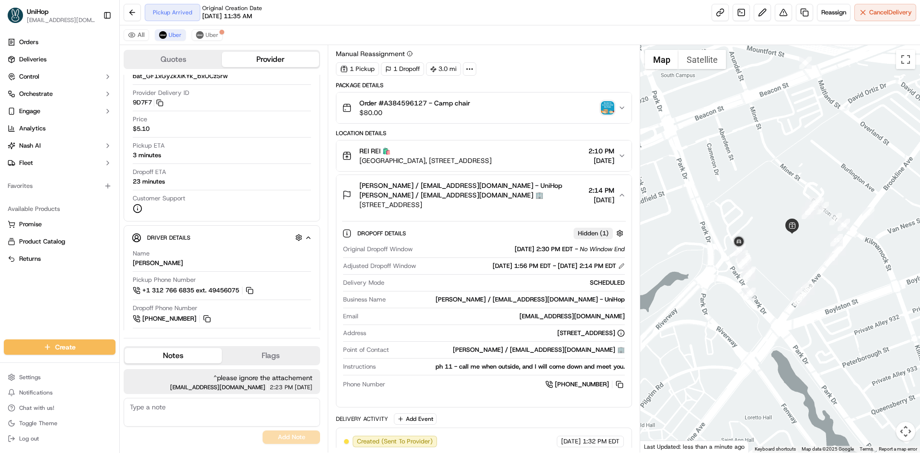
drag, startPoint x: 517, startPoint y: 186, endPoint x: 458, endPoint y: 162, distance: 63.7
click at [513, 185] on span "Ethan Garner / ReallyTinyThings@gmail.com - UniHop Ethan Garner / ReallyTinyThi…" at bounding box center [472, 190] width 225 height 19
click at [532, 200] on span "[STREET_ADDRESS]" at bounding box center [472, 205] width 225 height 10
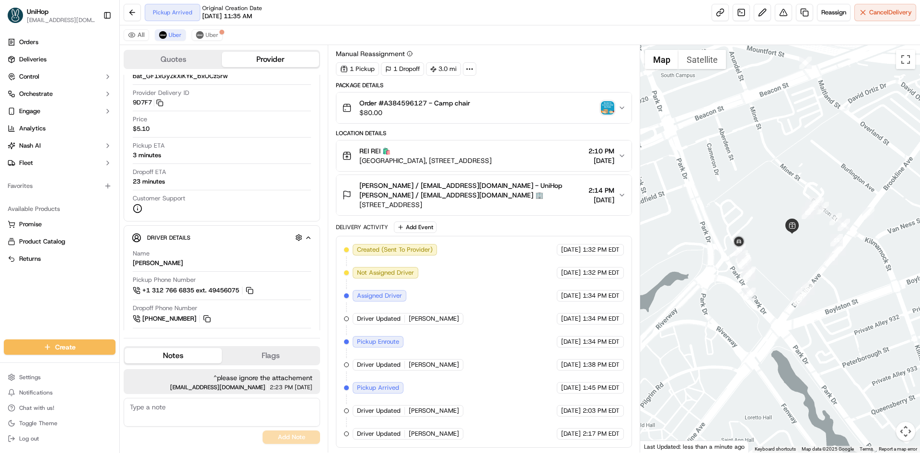
click at [533, 200] on span "[STREET_ADDRESS]" at bounding box center [472, 205] width 225 height 10
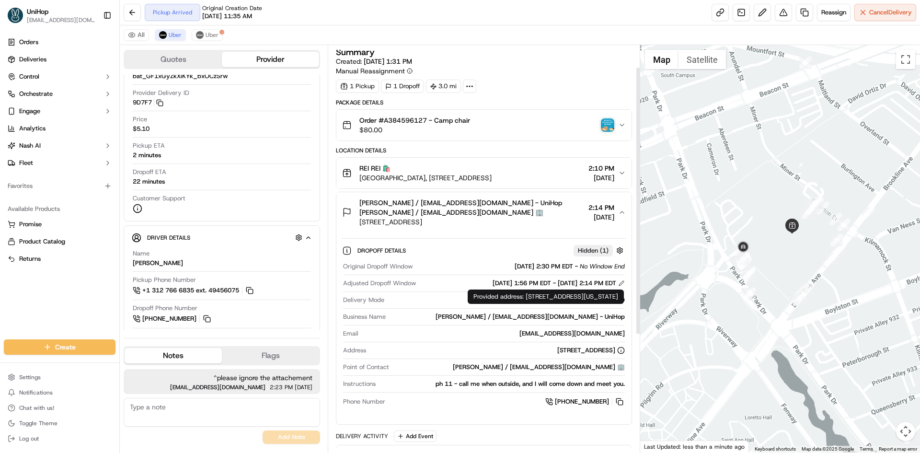
scroll to position [0, 0]
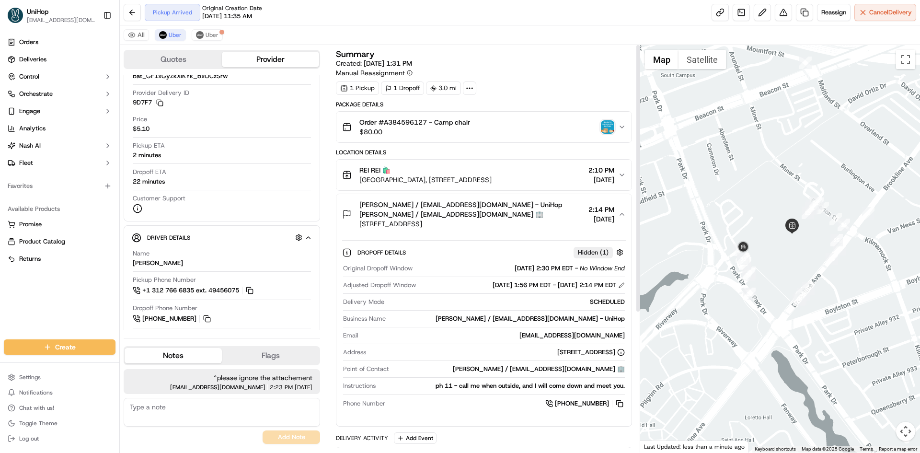
click at [548, 197] on button "Ethan Garner / ReallyTinyThings@gmail.com - UniHop Ethan Garner / ReallyTinyThi…" at bounding box center [484, 214] width 295 height 40
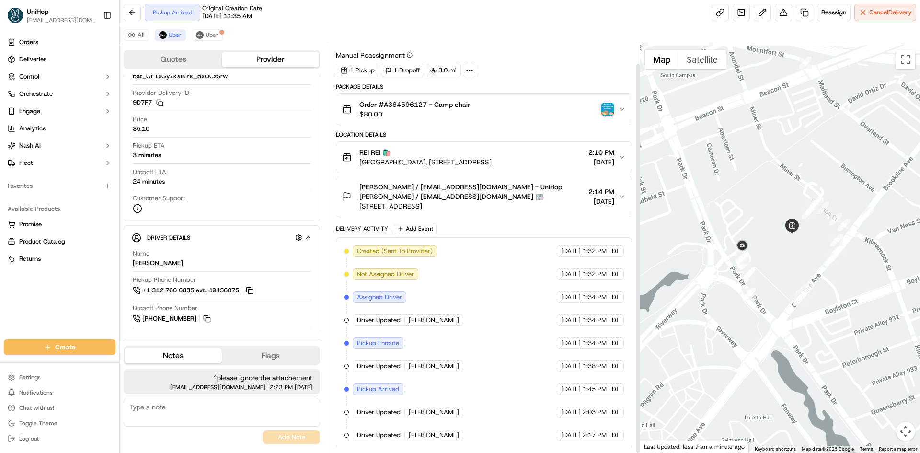
scroll to position [19, 0]
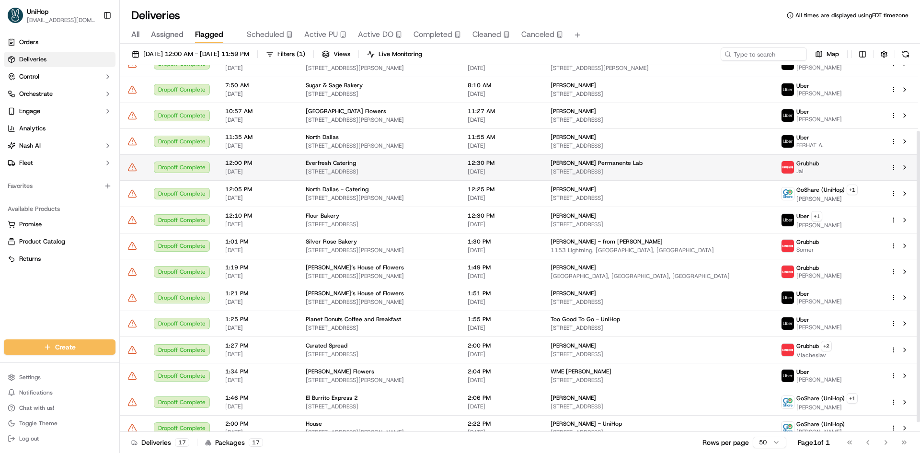
scroll to position [94, 0]
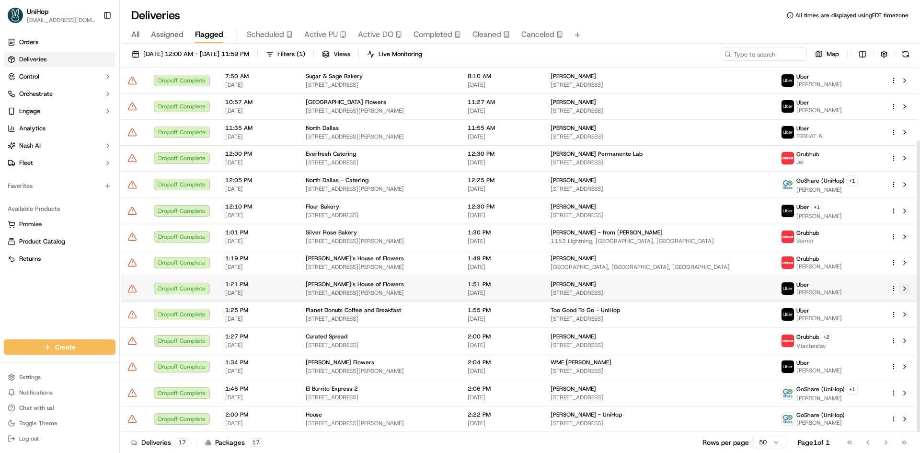
click at [904, 291] on button at bounding box center [905, 289] width 12 height 12
click at [328, 34] on span "Active PU" at bounding box center [321, 35] width 34 height 12
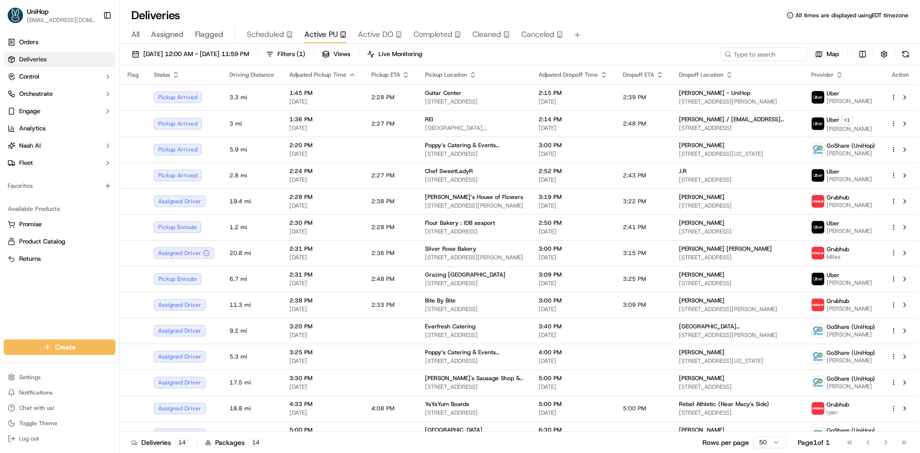
click at [4, 316] on div "Orders Deliveries Control Orchestrate Engage Analytics [PERSON_NAME] Fleet Favo…" at bounding box center [59, 181] width 119 height 301
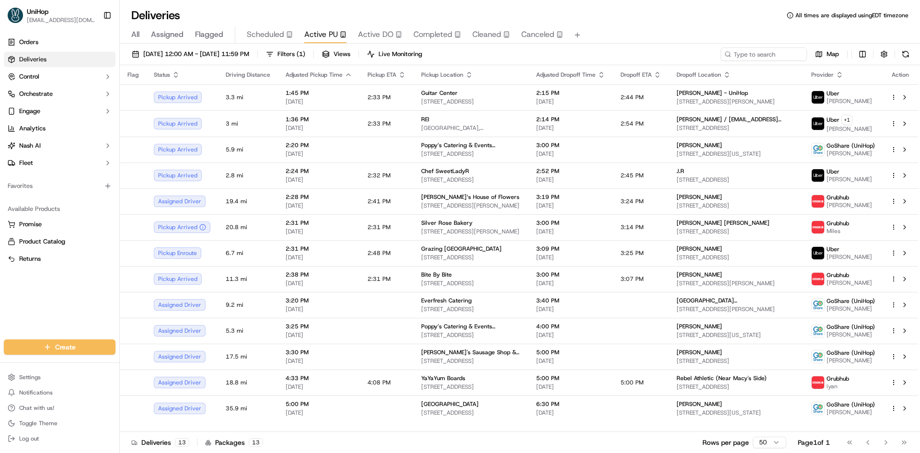
click at [18, 309] on div "Orders Deliveries Control Orchestrate Engage Analytics [PERSON_NAME] Fleet Favo…" at bounding box center [59, 181] width 119 height 301
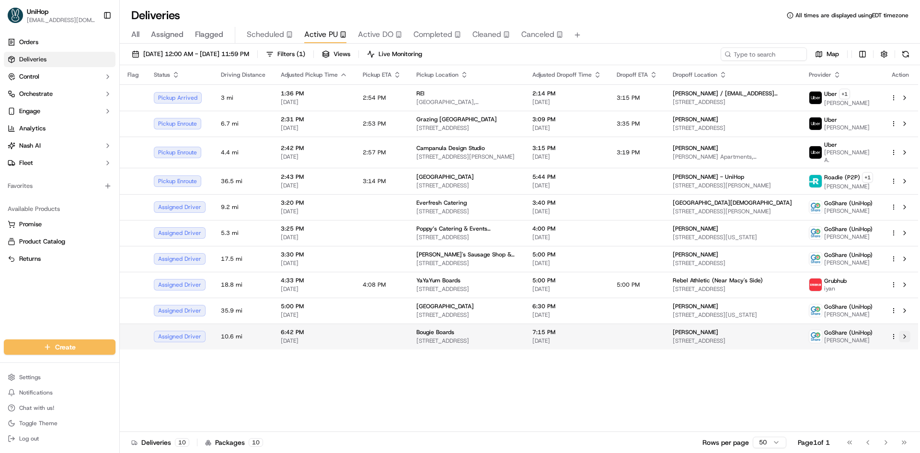
click at [909, 331] on button at bounding box center [905, 337] width 12 height 12
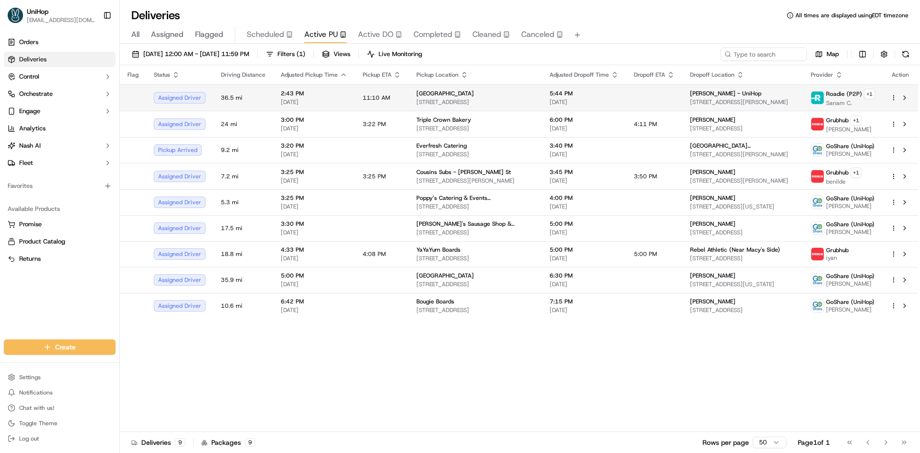
click at [404, 101] on td "11:10 AM" at bounding box center [382, 97] width 54 height 26
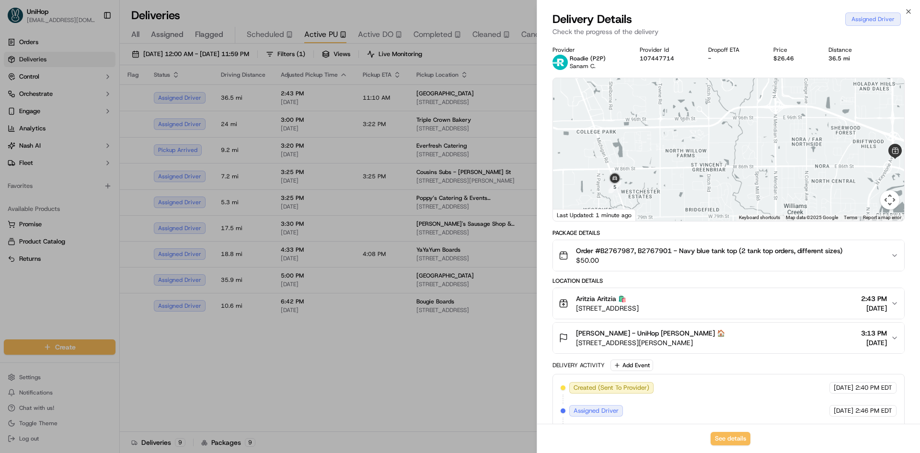
drag, startPoint x: 634, startPoint y: 172, endPoint x: 651, endPoint y: 130, distance: 44.7
click at [651, 132] on div at bounding box center [728, 149] width 351 height 143
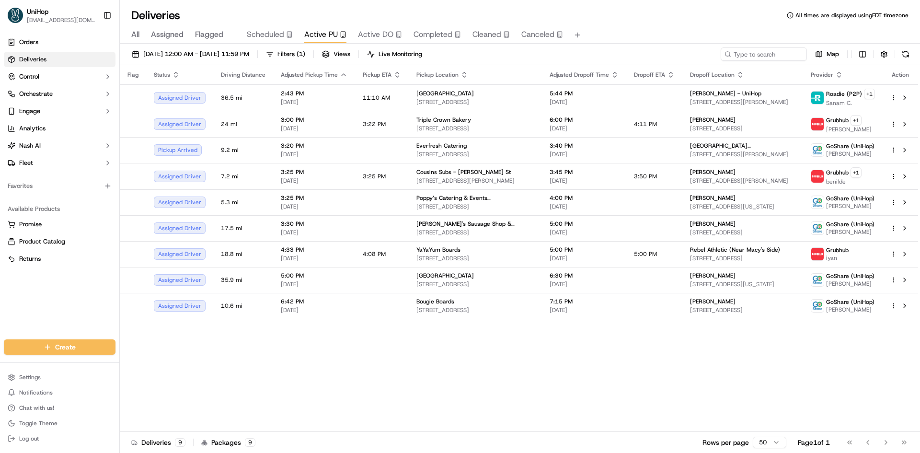
drag, startPoint x: 360, startPoint y: 375, endPoint x: 360, endPoint y: 368, distance: 7.2
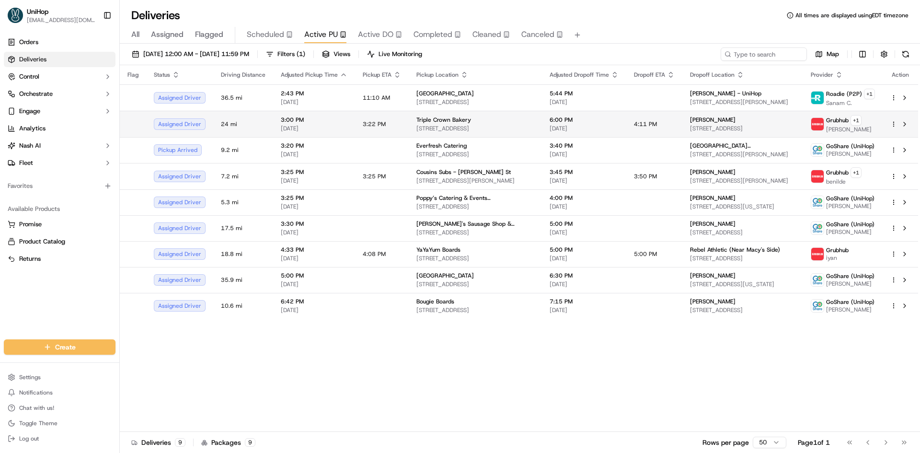
click at [463, 124] on div "Triple Crown Bakery [STREET_ADDRESS]" at bounding box center [476, 124] width 118 height 16
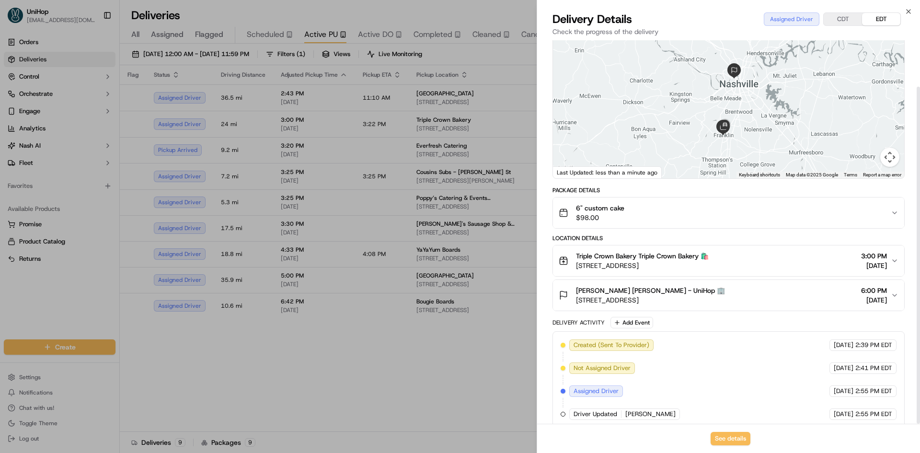
scroll to position [53, 0]
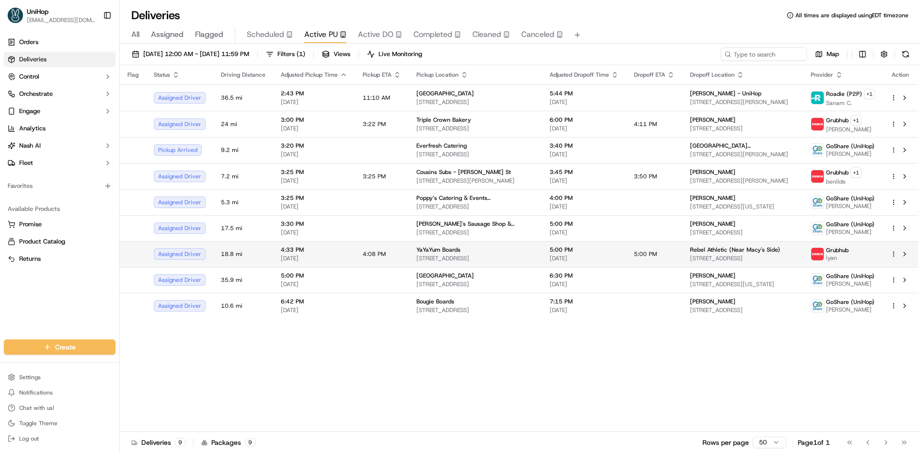
click at [627, 252] on td "5:00 PM" at bounding box center [655, 254] width 56 height 26
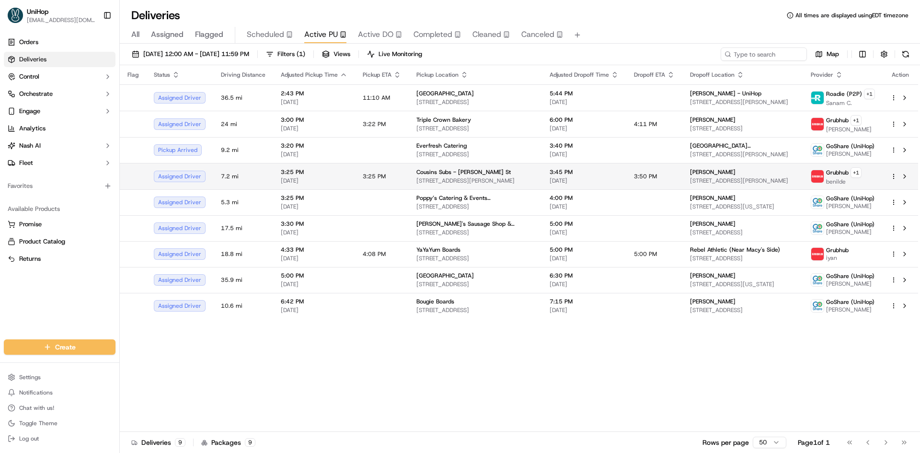
click at [561, 175] on span "3:45 PM" at bounding box center [584, 172] width 69 height 8
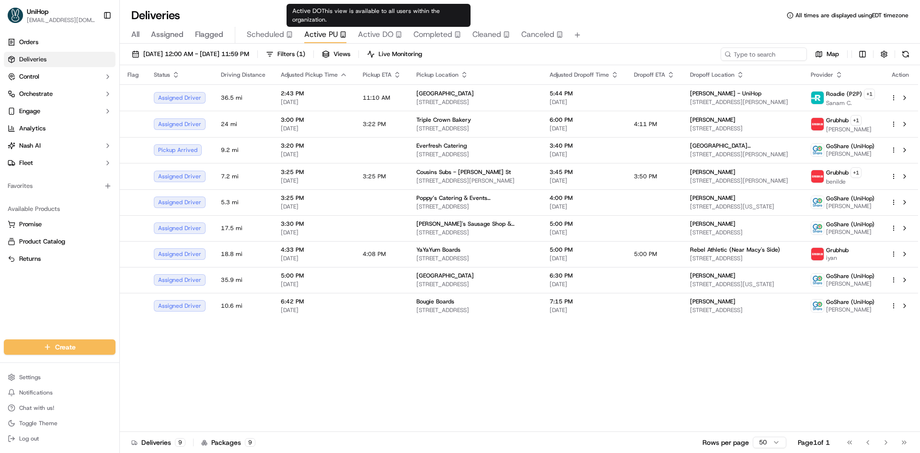
click at [396, 35] on icon "button" at bounding box center [399, 34] width 7 height 7
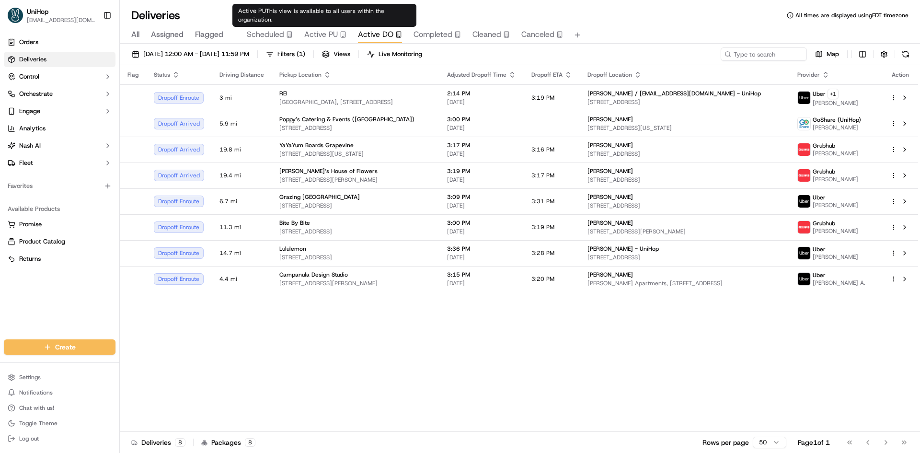
click at [338, 33] on div "Active PU" at bounding box center [325, 35] width 42 height 12
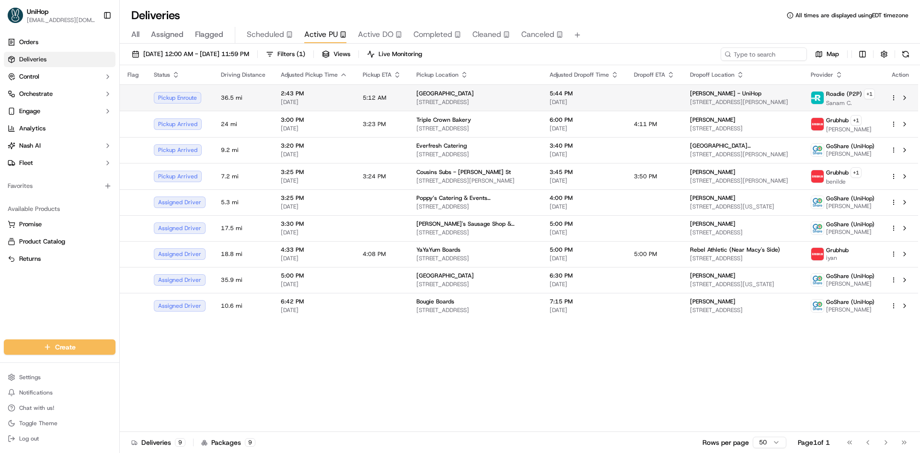
click at [471, 92] on div "[GEOGRAPHIC_DATA]" at bounding box center [476, 94] width 118 height 8
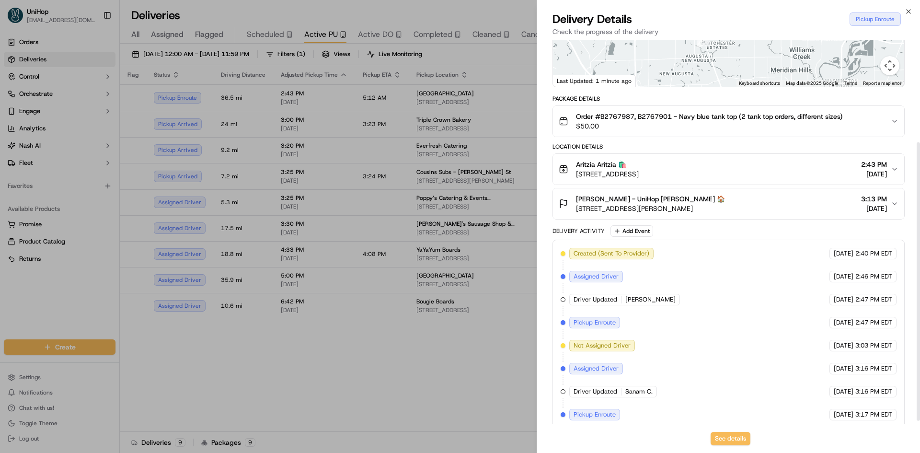
scroll to position [145, 0]
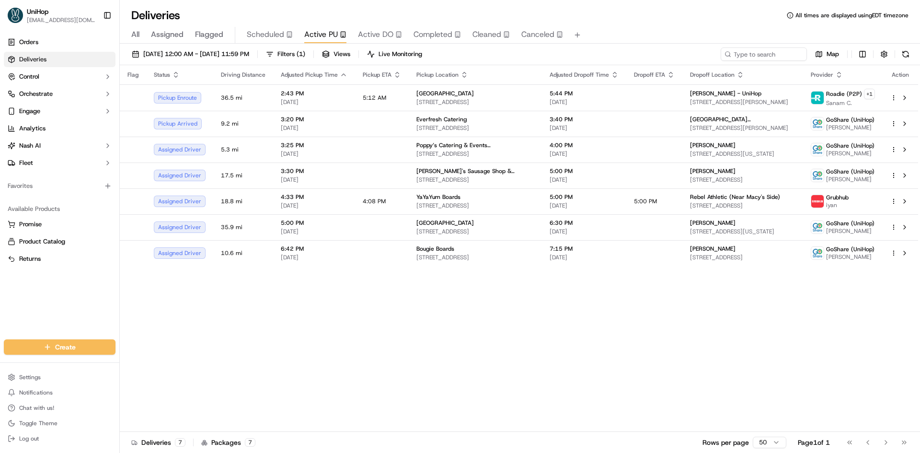
drag, startPoint x: 3, startPoint y: 308, endPoint x: 10, endPoint y: 292, distance: 17.4
click at [3, 308] on div "Orders Deliveries Control Orchestrate Engage Analytics [PERSON_NAME] Fleet Favo…" at bounding box center [59, 181] width 119 height 301
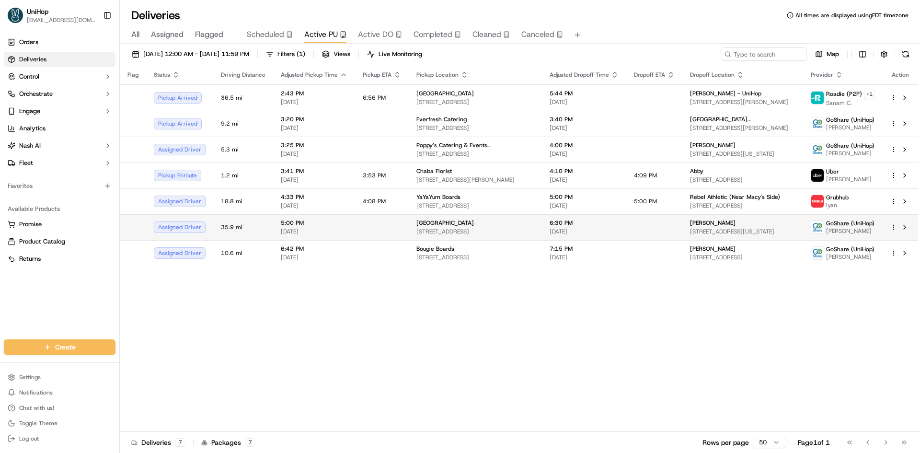
click at [477, 231] on span "[STREET_ADDRESS]" at bounding box center [476, 232] width 118 height 8
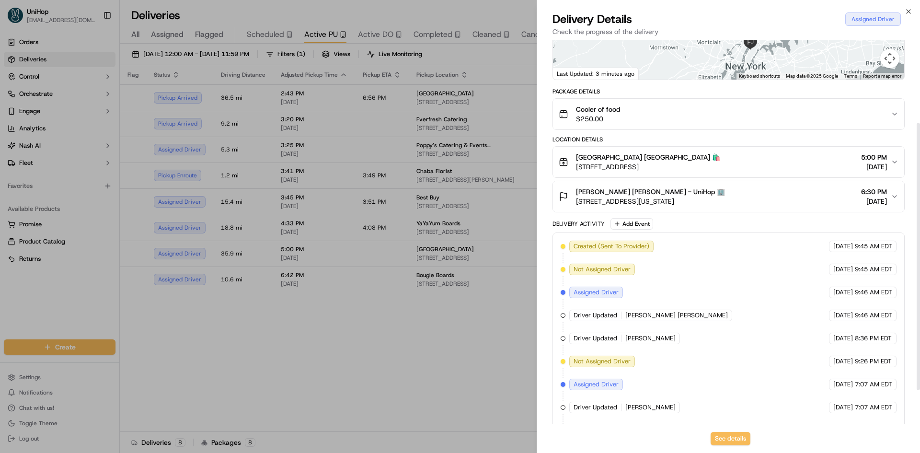
scroll to position [168, 0]
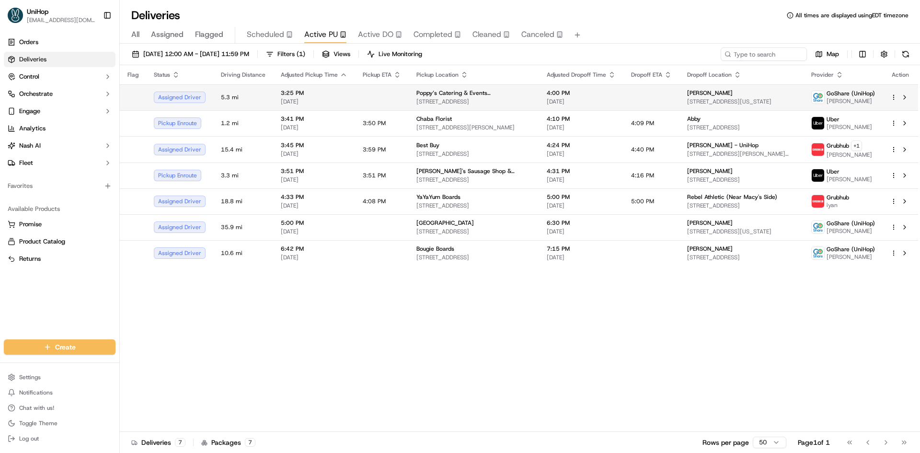
click at [456, 97] on div "Poppy’s Catering & Events ([GEOGRAPHIC_DATA]) [STREET_ADDRESS]" at bounding box center [474, 97] width 115 height 16
click at [624, 102] on td at bounding box center [652, 97] width 56 height 26
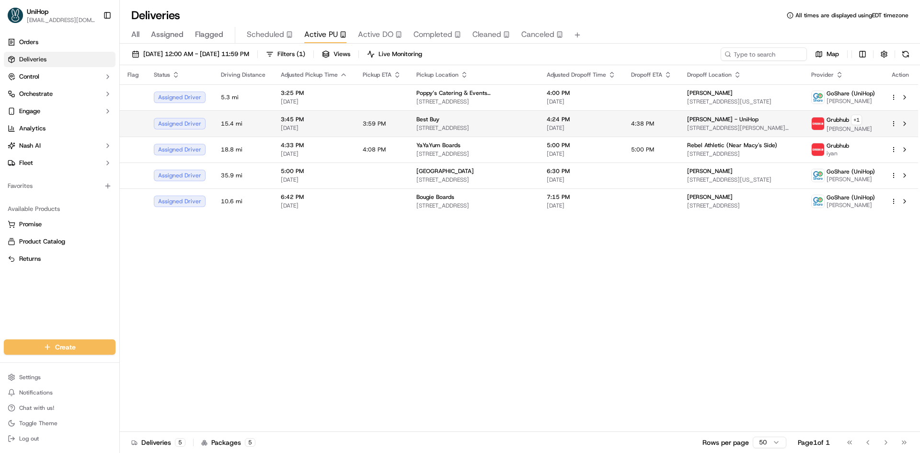
click at [440, 113] on td "Best Buy [STREET_ADDRESS]" at bounding box center [474, 123] width 130 height 26
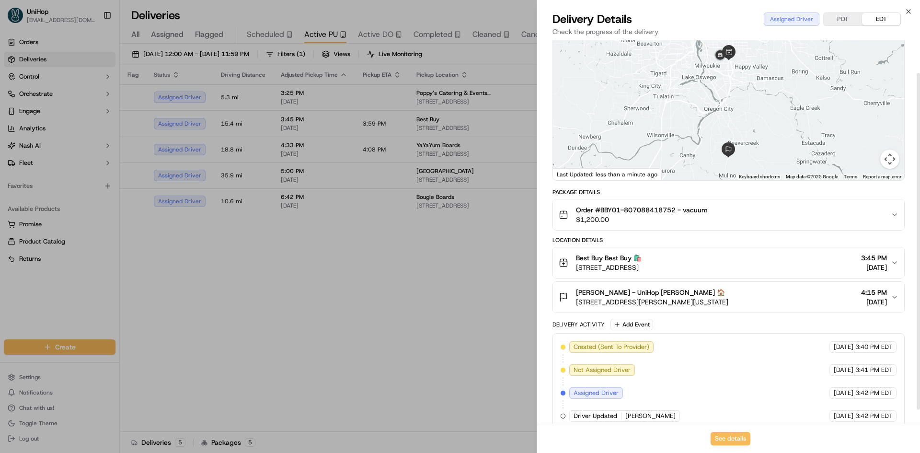
scroll to position [53, 0]
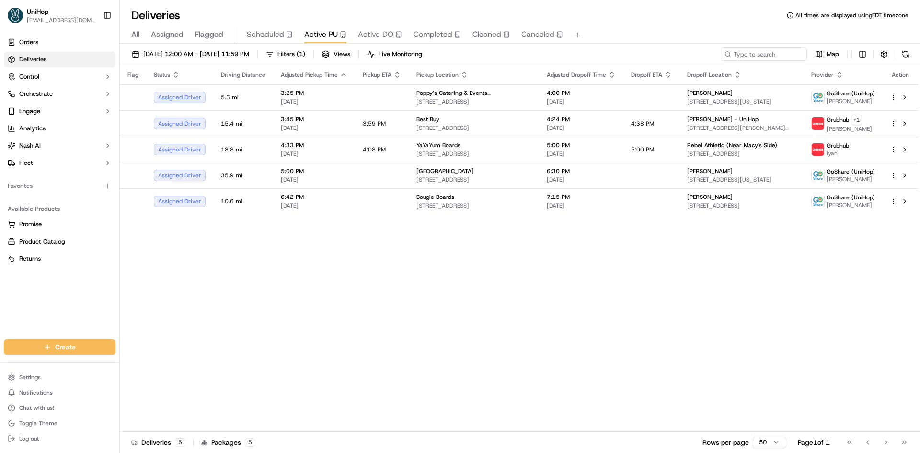
click at [660, 325] on div "Flag Status Driving Distance Adjusted Pickup Time Pickup ETA Pickup Location Ad…" at bounding box center [519, 248] width 799 height 367
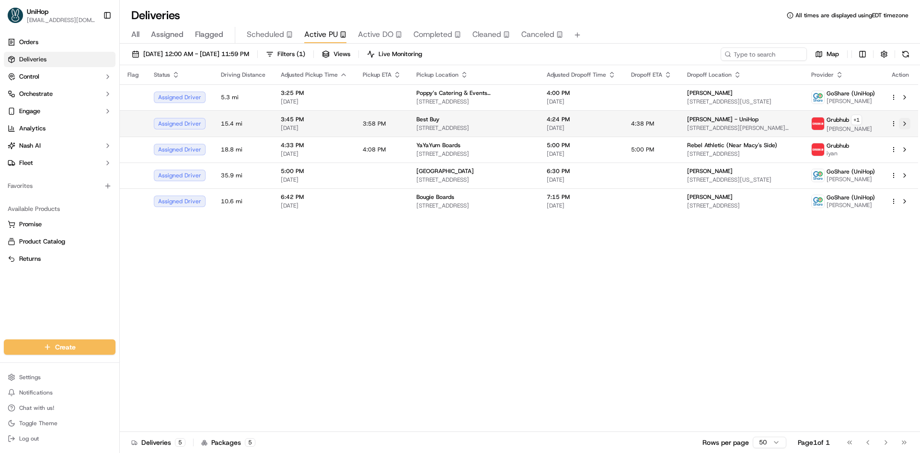
click at [903, 128] on button at bounding box center [905, 124] width 12 height 12
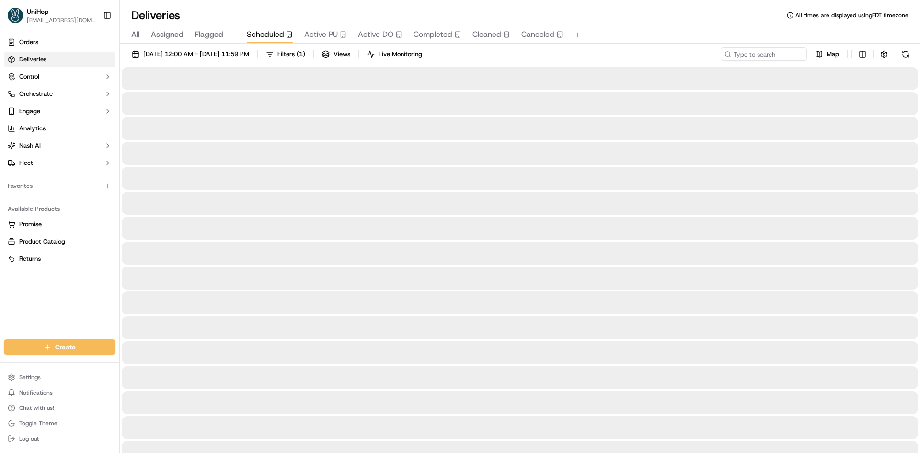
click at [260, 36] on span "Scheduled" at bounding box center [265, 35] width 37 height 12
click at [213, 39] on span "Flagged" at bounding box center [209, 35] width 28 height 12
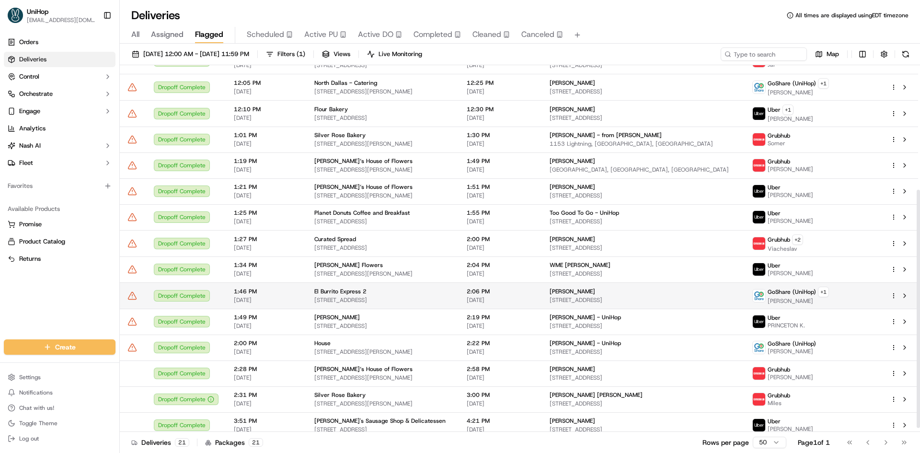
scroll to position [198, 0]
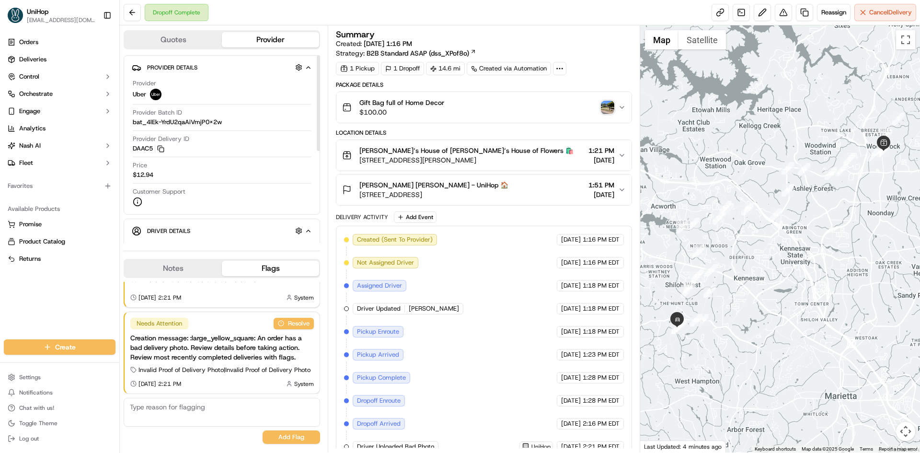
click at [177, 273] on button "Notes" at bounding box center [173, 268] width 97 height 15
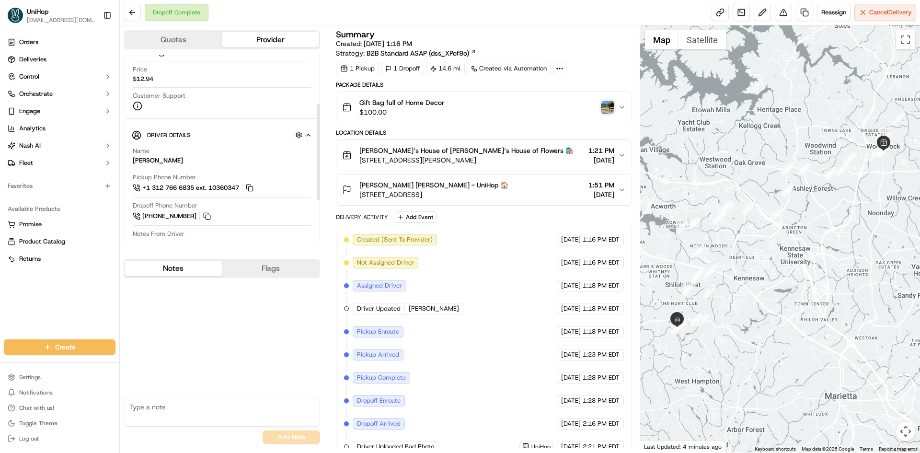
scroll to position [181, 0]
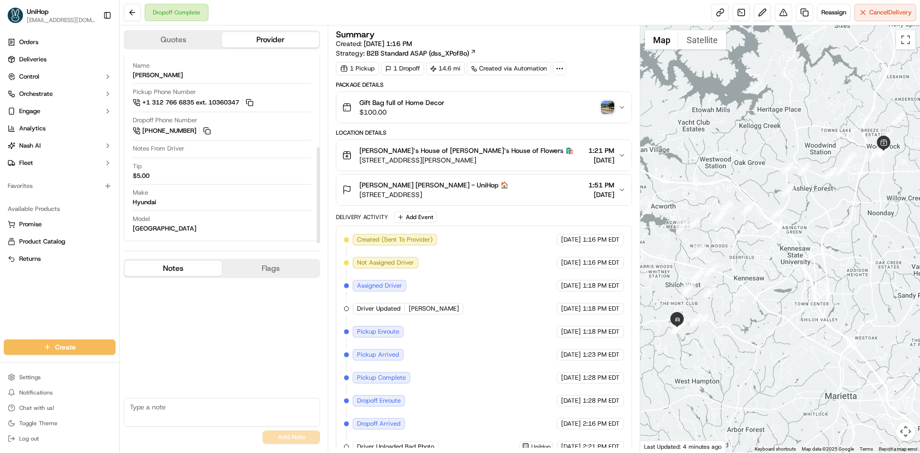
click at [601, 106] on img "button" at bounding box center [607, 107] width 13 height 13
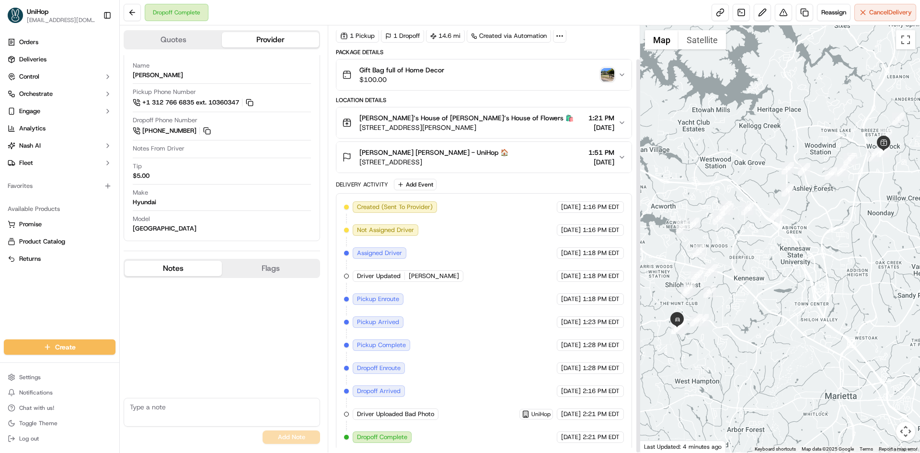
scroll to position [36, 0]
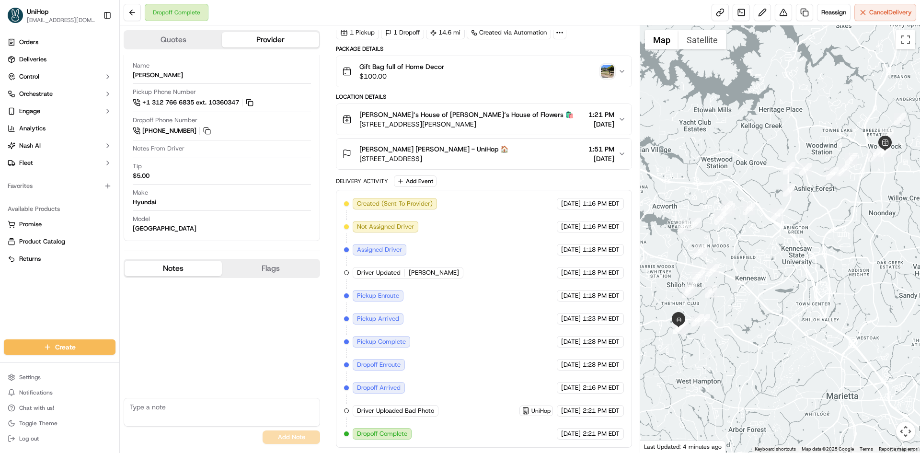
drag, startPoint x: 664, startPoint y: 361, endPoint x: 698, endPoint y: 340, distance: 40.2
click at [685, 357] on div at bounding box center [781, 238] width 280 height 427
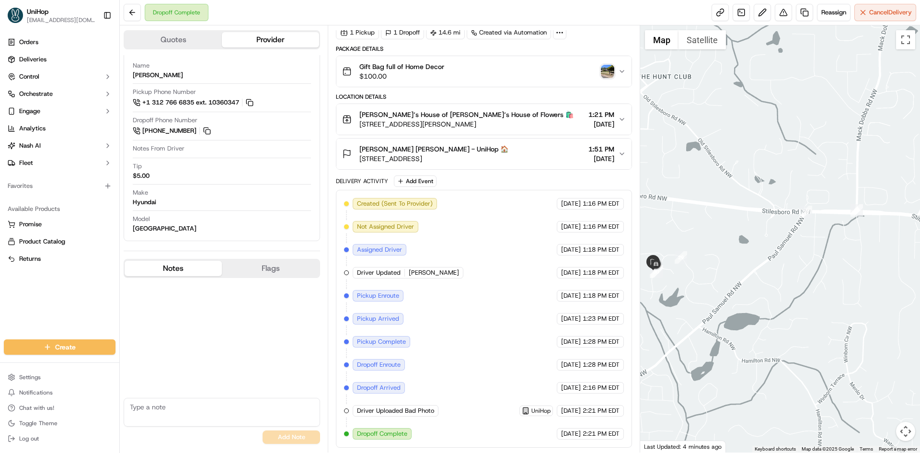
drag, startPoint x: 681, startPoint y: 334, endPoint x: 738, endPoint y: 314, distance: 59.9
click at [737, 315] on div at bounding box center [781, 238] width 280 height 427
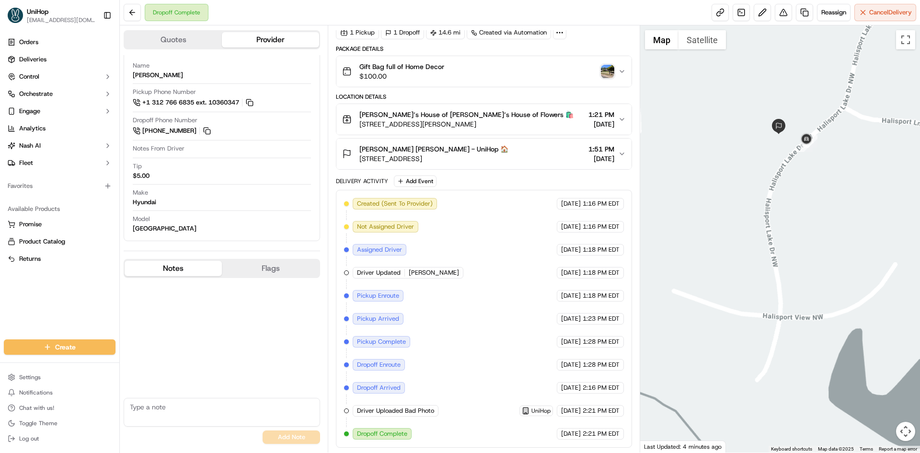
drag, startPoint x: 774, startPoint y: 149, endPoint x: 742, endPoint y: 203, distance: 63.2
click at [775, 197] on div at bounding box center [781, 238] width 280 height 427
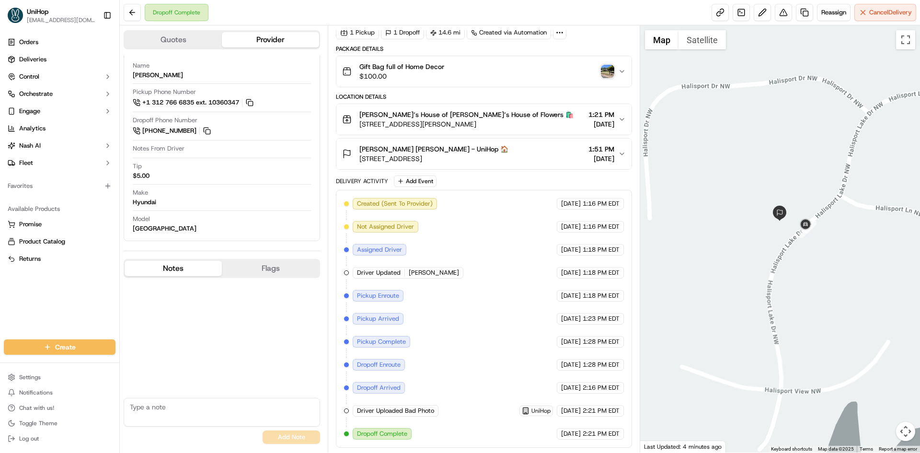
click at [556, 143] on button "Linda Leonardo Linda Leonardo - UniHop 🏠 1573 Halisport Lake Dr NW, Kennesaw, G…" at bounding box center [484, 154] width 295 height 31
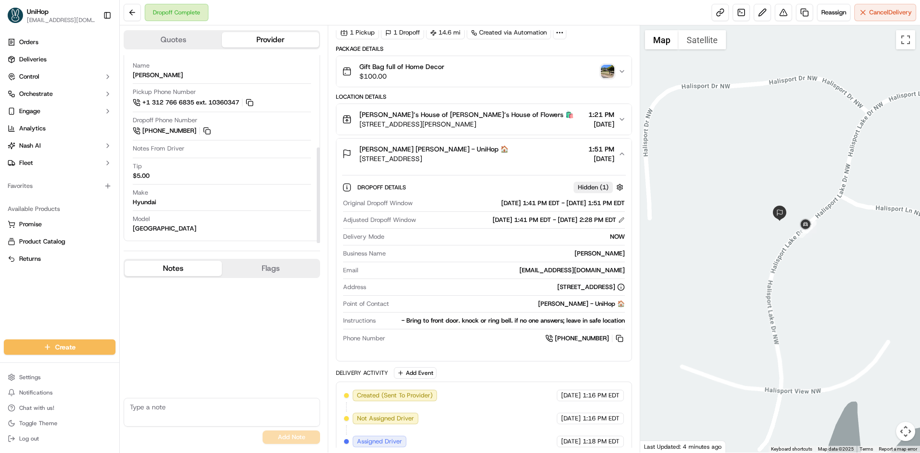
click at [188, 411] on textarea at bounding box center [222, 412] width 197 height 29
type textarea "dd handover the order to the customer"
click at [293, 435] on button "Add Note" at bounding box center [292, 437] width 58 height 13
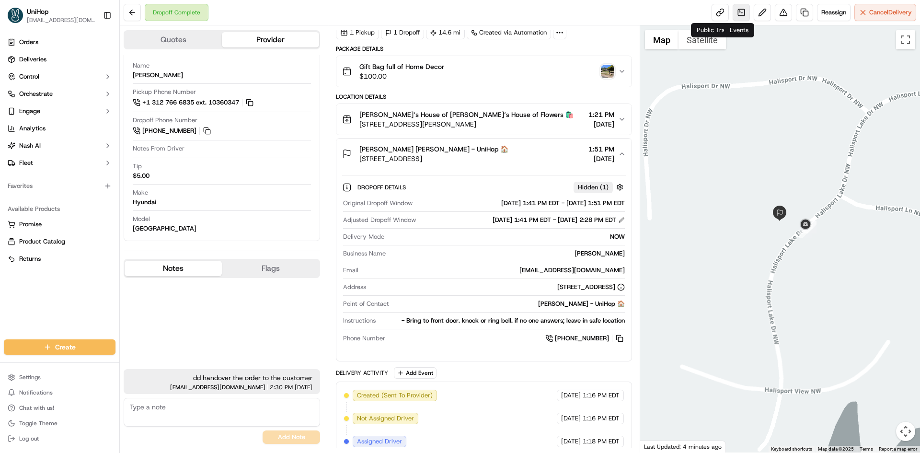
click at [740, 12] on link at bounding box center [741, 12] width 17 height 17
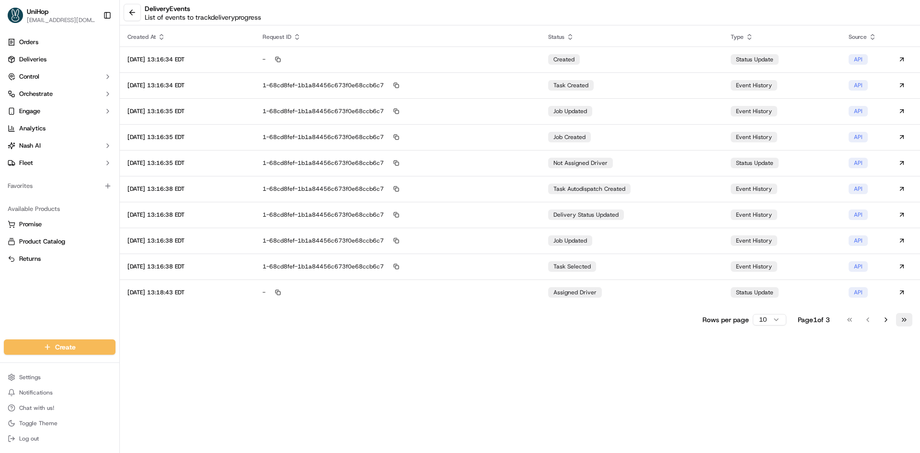
click at [908, 317] on button "Go to last page" at bounding box center [905, 319] width 16 height 13
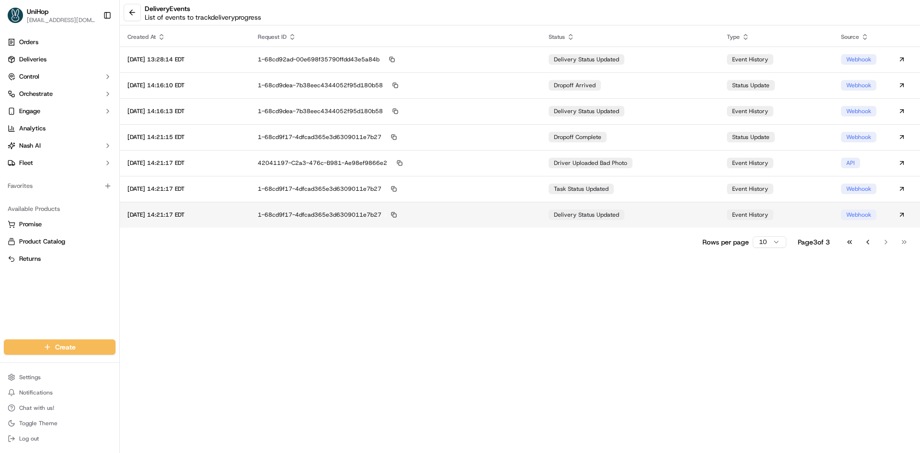
click at [706, 215] on td "delivery status updated" at bounding box center [630, 215] width 179 height 26
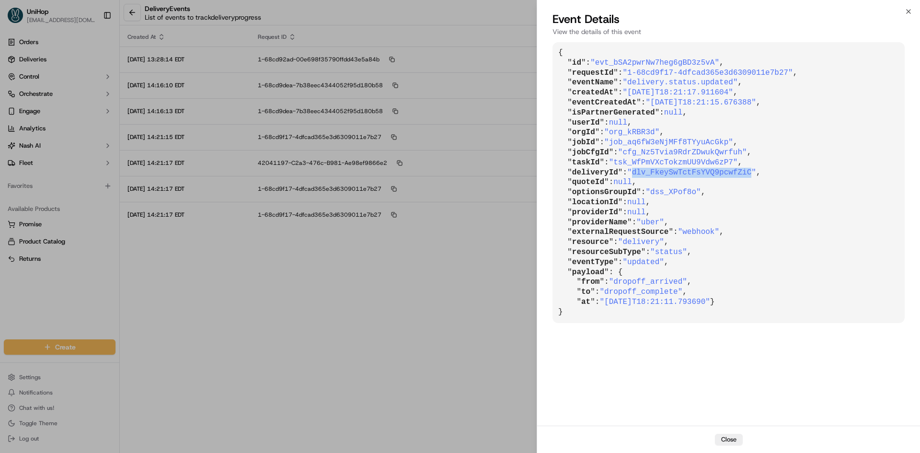
drag, startPoint x: 637, startPoint y: 175, endPoint x: 738, endPoint y: 172, distance: 101.7
click at [738, 172] on span ""dlv_FkeySwTctFsYVQ9pcwfZiC"" at bounding box center [692, 172] width 129 height 9
copy span "dlv_FkeySwTctFsYVQ9pcwfZiC"
